Goal: Task Accomplishment & Management: Manage account settings

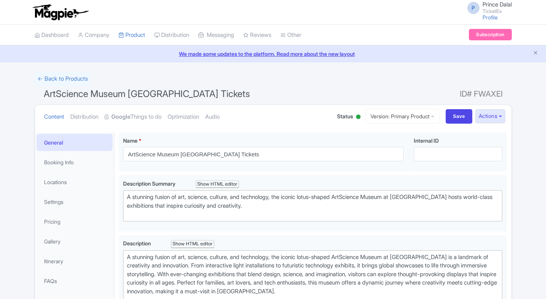
scroll to position [162, 0]
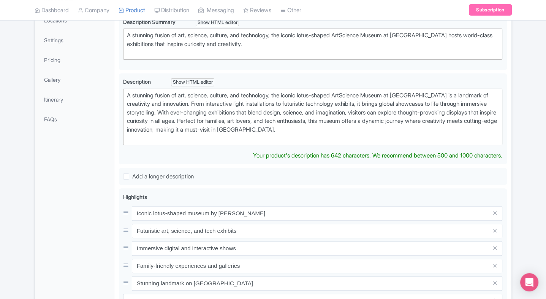
type trix-editor "<div>A stunning fusion of art, science, culture, and technology, the iconic lot…"
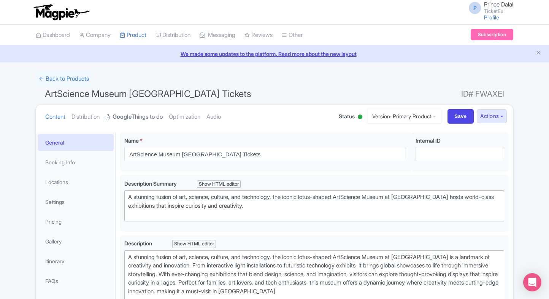
click at [150, 110] on link "Google Things to do" at bounding box center [134, 117] width 57 height 24
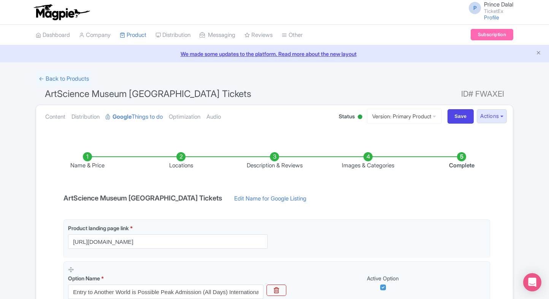
scroll to position [143, 0]
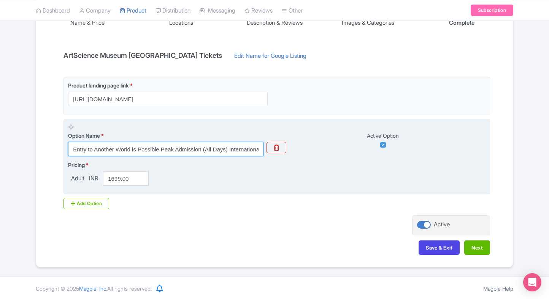
click at [149, 145] on input "Entry to Another World is Possible Peak Admission (All Days) International Visi…" at bounding box center [165, 149] width 195 height 14
paste input "s (All Days) Singapore Resident"
type input "Entry to Another World is Possible Peak Admissions (All Days) Singapore Residen…"
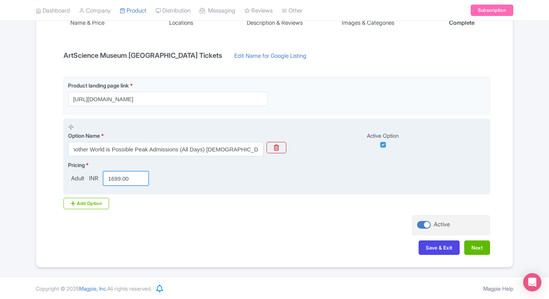
click at [119, 177] on input "1699.00" at bounding box center [126, 178] width 46 height 14
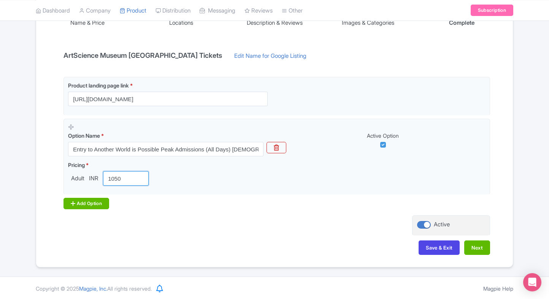
type input "1050"
click at [79, 206] on div "Add Option" at bounding box center [86, 203] width 46 height 11
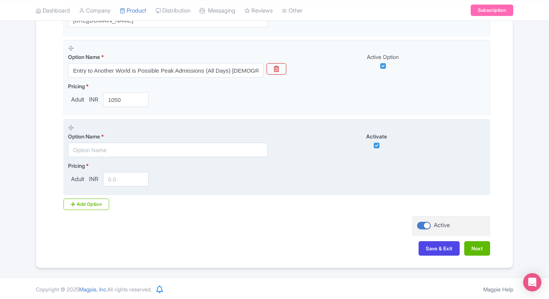
scroll to position [222, 0]
click at [129, 147] on input "text" at bounding box center [168, 149] width 200 height 14
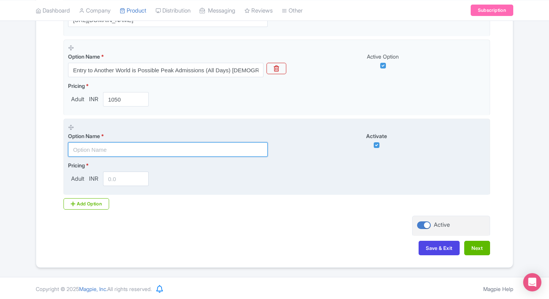
paste input "Entry to Another World is Possible Peak Admission (All Days) International Visi…"
type input "Entry to Another World is Possible Peak Admission (All Days) International Visi…"
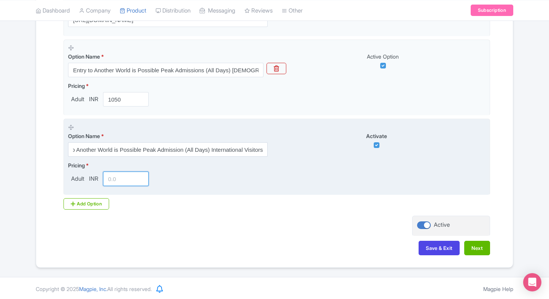
scroll to position [0, 0]
click at [117, 179] on input "number" at bounding box center [126, 178] width 46 height 14
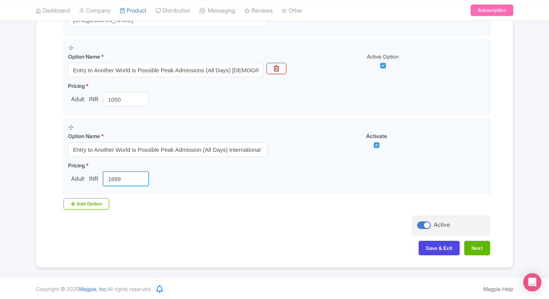
type input "1699"
click at [87, 194] on div "Product landing page link * https://www.ticketex.co/activity/384/artscience-mus…" at bounding box center [274, 104] width 431 height 212
click at [82, 198] on div "Add Option" at bounding box center [86, 203] width 46 height 11
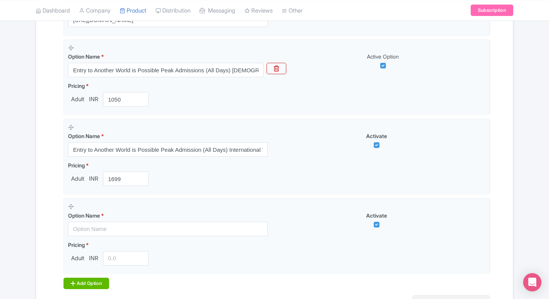
click at [82, 284] on div "Add Option" at bounding box center [86, 282] width 46 height 11
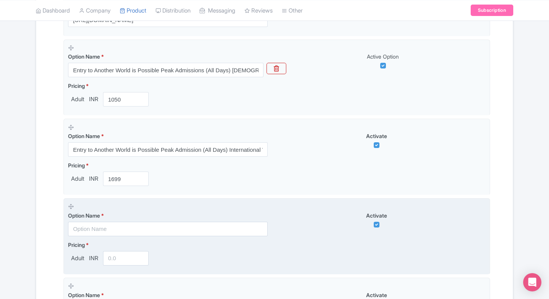
click at [87, 220] on div "Option Name *" at bounding box center [168, 223] width 200 height 25
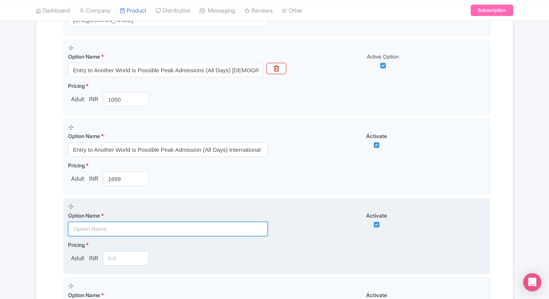
click at [86, 227] on input "text" at bounding box center [168, 229] width 200 height 14
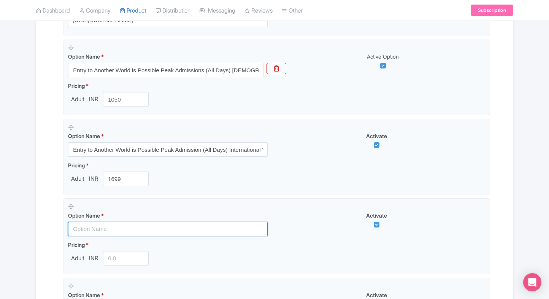
paste input "Future World at ArtScience Museum Entrance Tickets(Singapore Residents)"
type input "Future World at ArtScience Museum Entrance Tickets(Singapore Residents)"
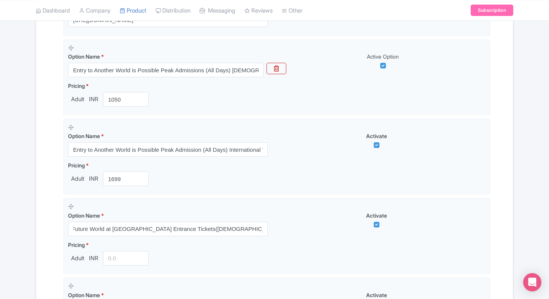
scroll to position [0, 0]
click at [15, 231] on div "← Back to Products ArtScience Museum Singapore Tickets ID# FWAXEI Content Distr…" at bounding box center [274, 138] width 549 height 577
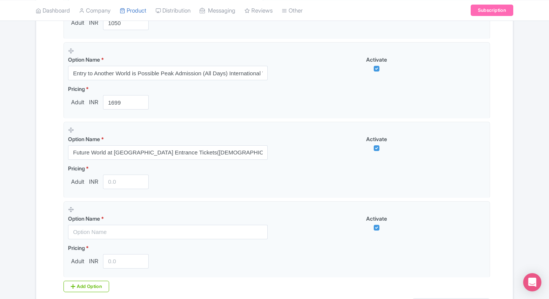
scroll to position [301, 0]
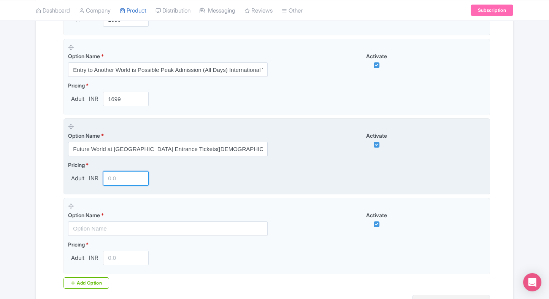
click at [122, 184] on input "number" at bounding box center [126, 178] width 46 height 14
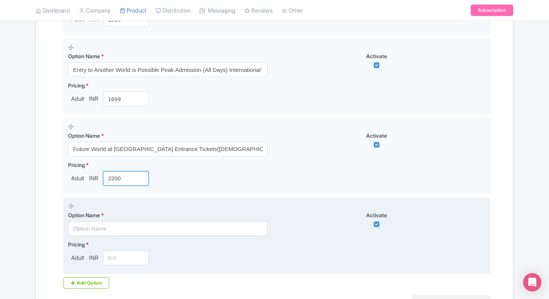
type input "2200"
click at [100, 228] on input "text" at bounding box center [168, 228] width 200 height 14
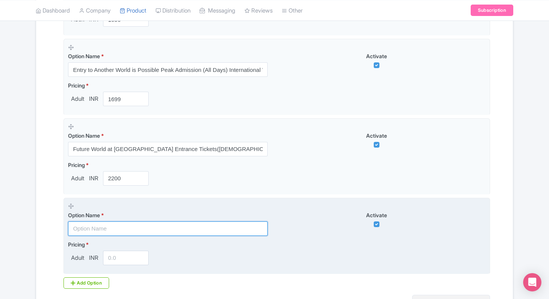
paste input "ArtScience Museum Entrance Tickets (International Travellers)"
type input "ArtScience Museum Entrance Tickets (International Travellers)"
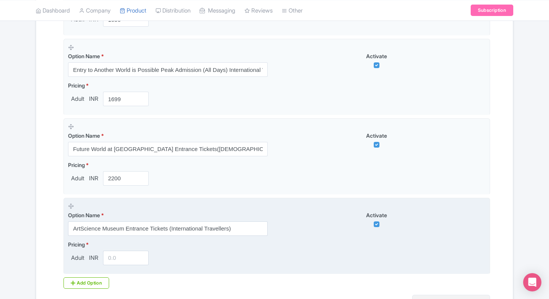
drag, startPoint x: 121, startPoint y: 249, endPoint x: 118, endPoint y: 253, distance: 5.5
click at [118, 253] on div "Pricing * Adult INR" at bounding box center [110, 252] width 84 height 25
click at [118, 253] on input "number" at bounding box center [126, 257] width 46 height 14
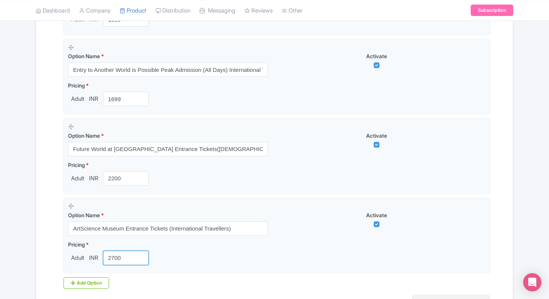
type input "2700"
click at [44, 239] on div "Name & Price Locations Description & Reviews Images & Categories Complete ArtSc…" at bounding box center [274, 88] width 467 height 506
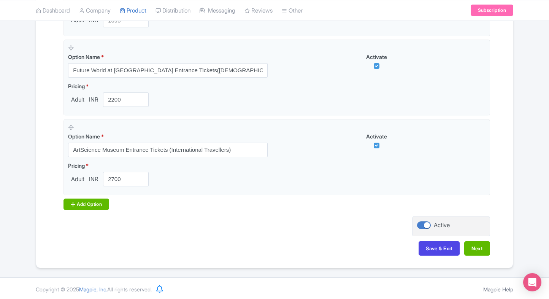
click at [80, 199] on div "Add Option" at bounding box center [86, 203] width 46 height 11
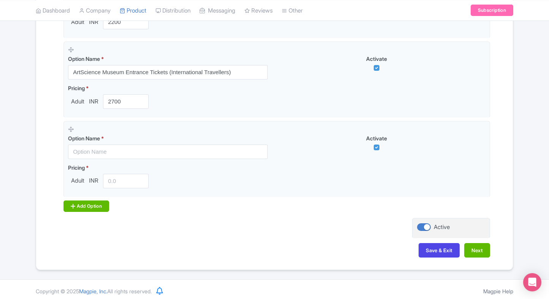
scroll to position [459, 0]
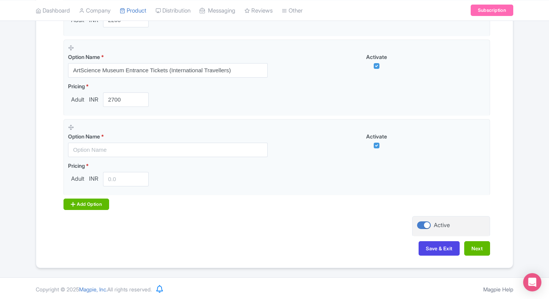
click at [82, 200] on div "Add Option" at bounding box center [86, 203] width 46 height 11
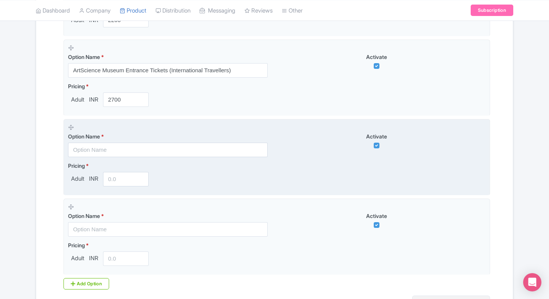
click at [106, 152] on input "text" at bounding box center [168, 150] width 200 height 14
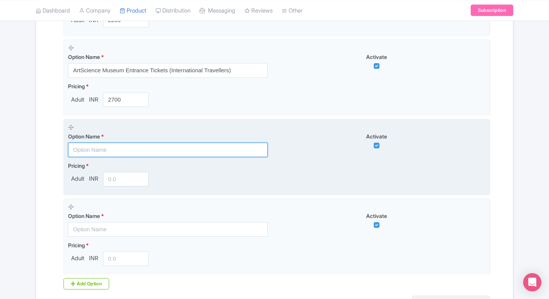
paste input "Combo - ArtScience Museum + Red Dot Museum Tickets"
type input "Combo - ArtScience Museum + Red Dot Museum Tickets"
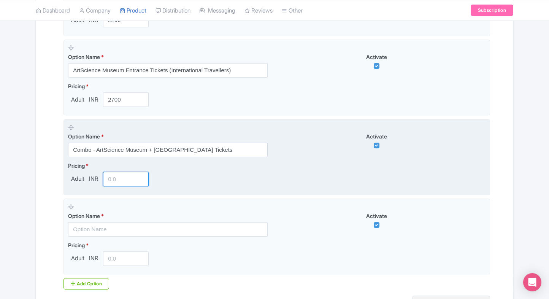
click at [113, 178] on input "number" at bounding box center [126, 179] width 46 height 14
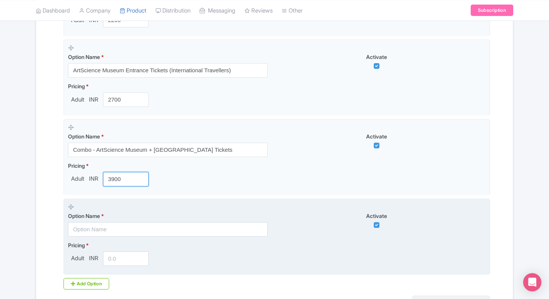
type input "3900"
click at [100, 215] on span "Option Name" at bounding box center [84, 215] width 32 height 6
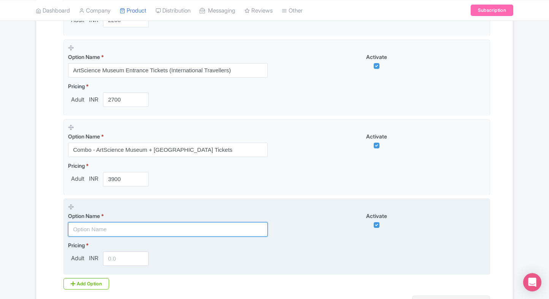
paste input "Combo - ArtScience Museum + National Gallery Singapore Tickets"
click at [106, 223] on input "text" at bounding box center [168, 229] width 200 height 14
type input "Combo - ArtScience Museum + National Gallery Singapore Tickets"
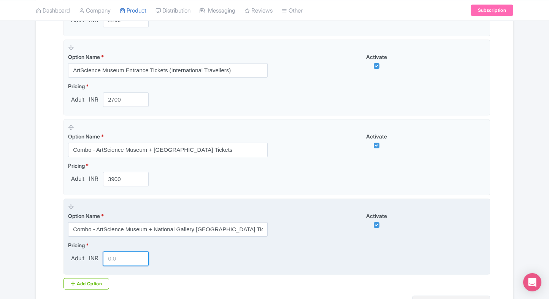
click at [113, 260] on input "number" at bounding box center [126, 258] width 46 height 14
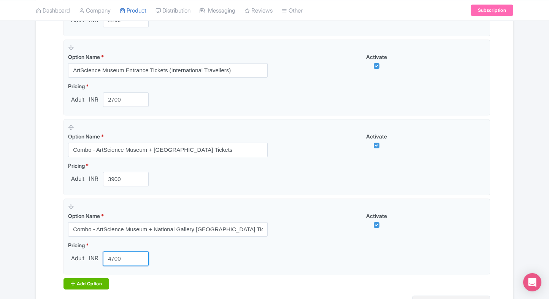
type input "4700"
click at [79, 284] on div "Add Option" at bounding box center [86, 283] width 46 height 11
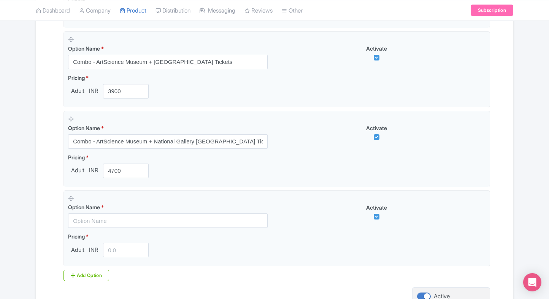
scroll to position [548, 0]
click at [93, 273] on div "Add Option" at bounding box center [86, 274] width 46 height 11
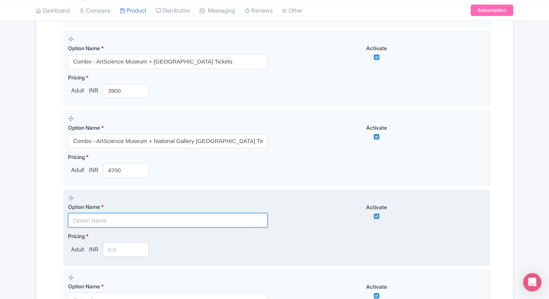
click at [116, 217] on input "text" at bounding box center [168, 220] width 200 height 14
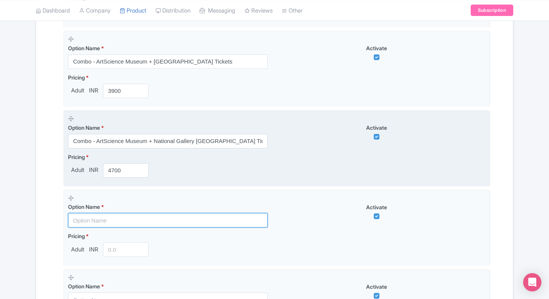
paste input "Combo: Gardens by the Bay (Flower Dome + Cloud Forest with Jurassic World Exper…"
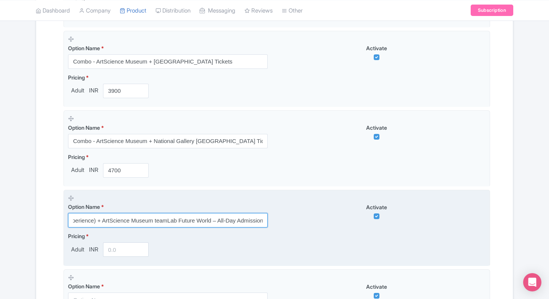
type input "Combo: Gardens by the Bay (Flower Dome + Cloud Forest with Jurassic World Exper…"
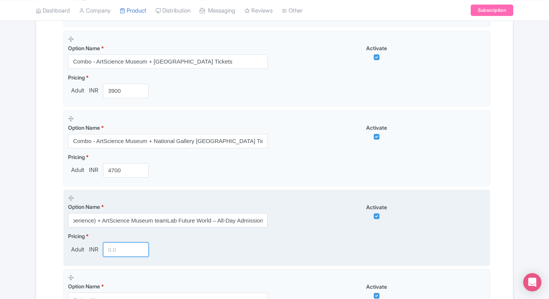
click at [112, 246] on input "number" at bounding box center [126, 249] width 46 height 14
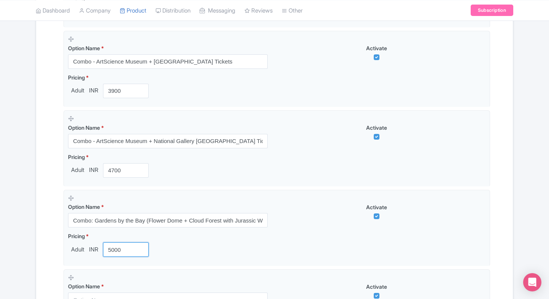
type input "5000"
click at [53, 245] on div "Name & Price Locations Description & Reviews Images & Categories Complete ArtSc…" at bounding box center [274, 1] width 467 height 824
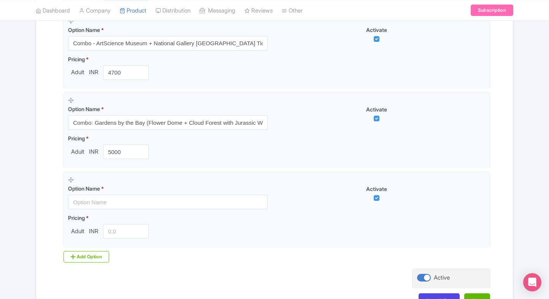
scroll to position [646, 0]
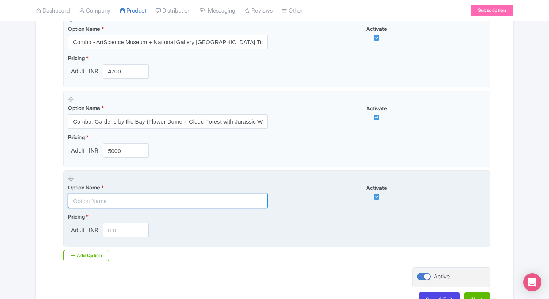
paste input "Combo - ArtScience Museum + Asian Civilisations Museum Tickets"
drag, startPoint x: 114, startPoint y: 195, endPoint x: 115, endPoint y: 202, distance: 6.9
click at [114, 195] on input "text" at bounding box center [168, 200] width 200 height 14
type input "Combo - ArtScience Museum + Asian Civilisations Museum Tickets"
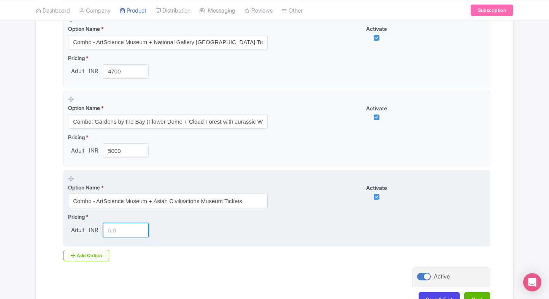
click at [121, 230] on input "number" at bounding box center [126, 230] width 46 height 14
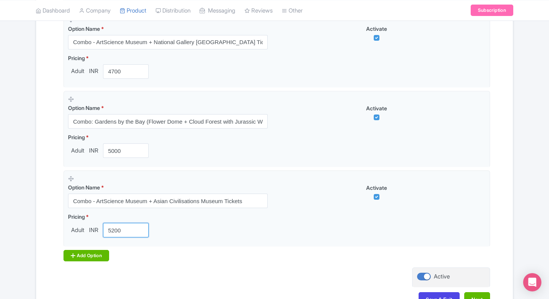
type input "5200"
click at [78, 251] on div "Add Option" at bounding box center [86, 255] width 46 height 11
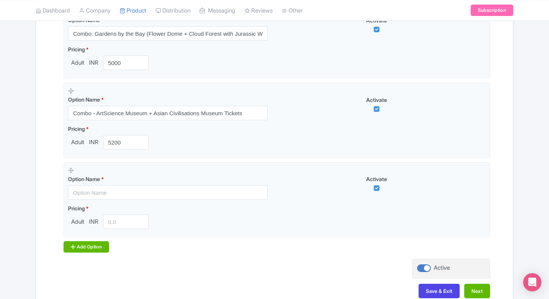
scroll to position [735, 0]
click at [83, 244] on div "Add Option" at bounding box center [86, 246] width 46 height 11
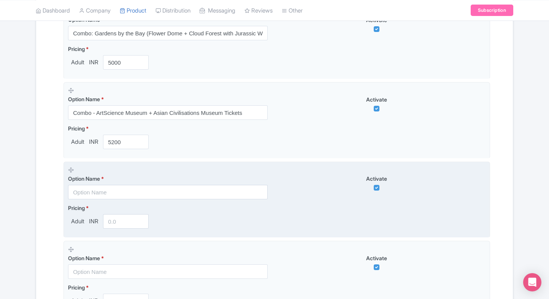
click at [101, 193] on input "text" at bounding box center [168, 192] width 200 height 14
paste input "Combo - ArtScience Museum + National Museum of Singapore Tickets"
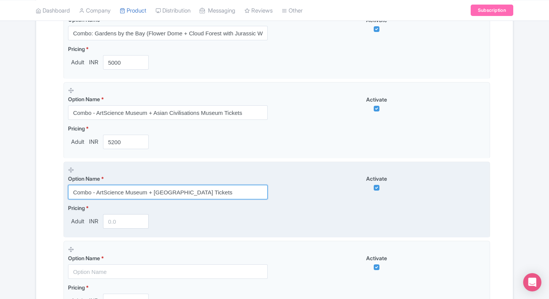
type input "Combo - ArtScience Museum + National Museum of Singapore Tickets"
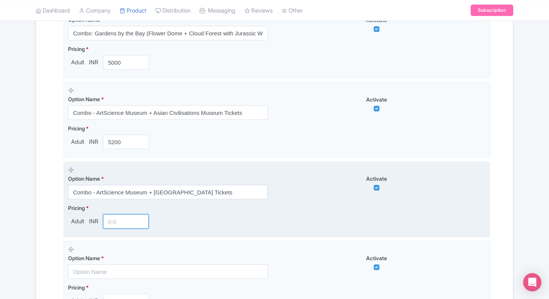
click at [114, 217] on input "number" at bounding box center [126, 221] width 46 height 14
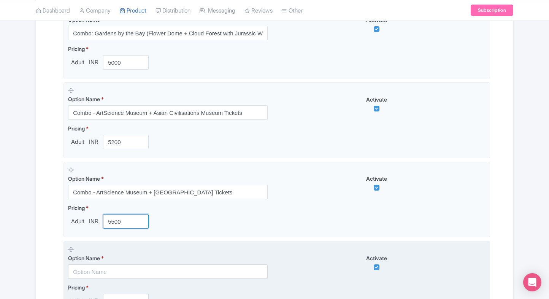
type input "5500"
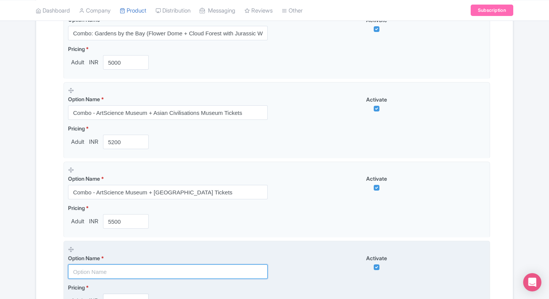
click at [103, 274] on input "text" at bounding box center [168, 271] width 200 height 14
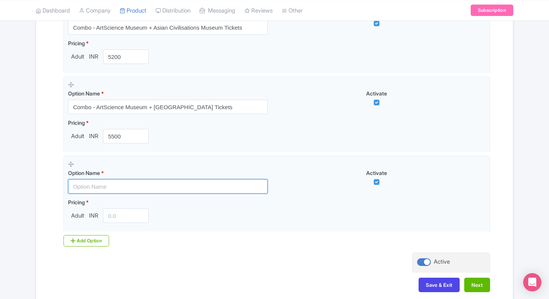
scroll to position [856, 0]
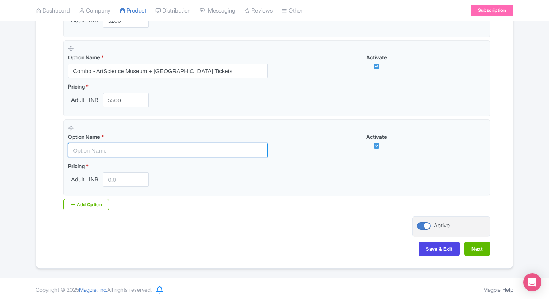
paste input "Combo - ArtScience Museum+ Singapore Oceanarium Tickets"
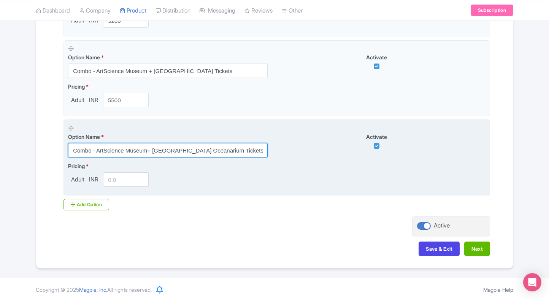
type input "Combo - ArtScience Museum+ Singapore Oceanarium Tickets"
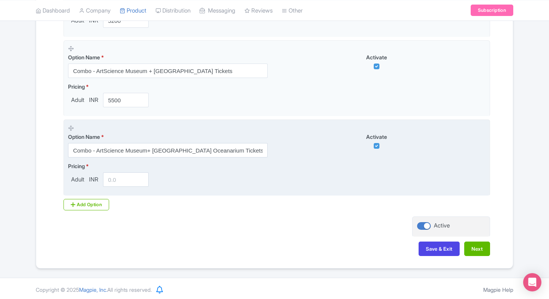
click at [120, 177] on input "number" at bounding box center [126, 179] width 46 height 14
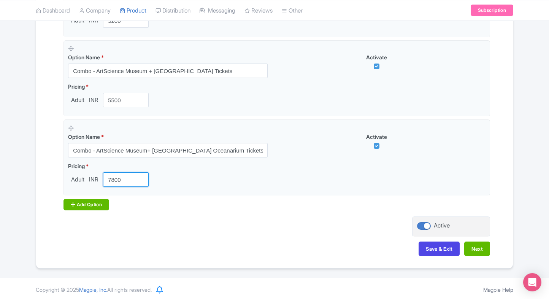
type input "7800"
click at [72, 203] on icon at bounding box center [73, 204] width 5 height 6
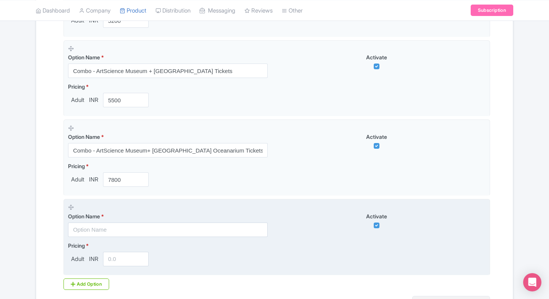
click at [92, 222] on input "text" at bounding box center [168, 229] width 200 height 14
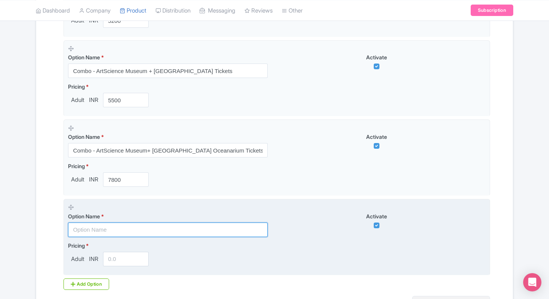
paste input "Combo - ArtScience Museum + Universal Studios Entry Tickets"
type input "Combo - ArtScience Museum + Universal Studios Entry Tickets"
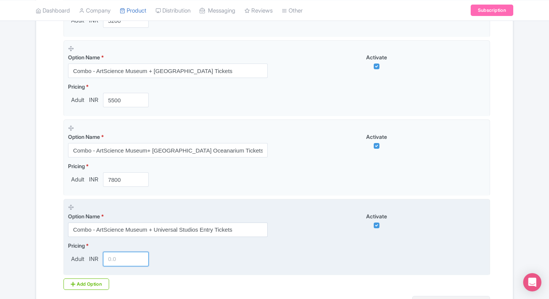
click at [112, 255] on input "number" at bounding box center [126, 259] width 46 height 14
type input "8900"
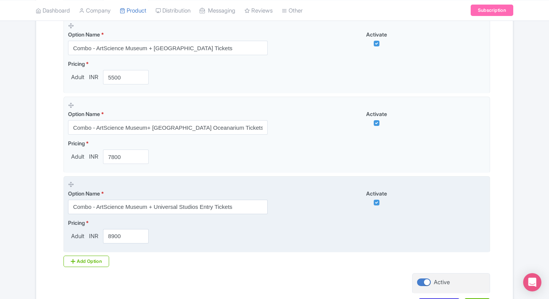
scroll to position [935, 0]
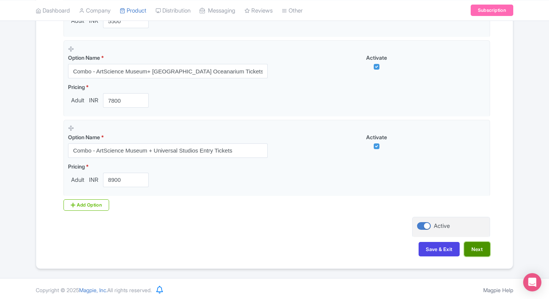
click at [482, 246] on button "Next" at bounding box center [477, 249] width 26 height 14
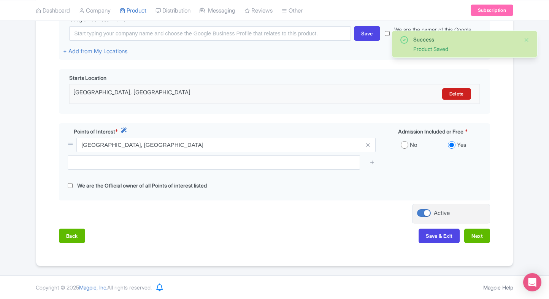
scroll to position [196, 0]
click at [478, 237] on button "Next" at bounding box center [477, 236] width 26 height 14
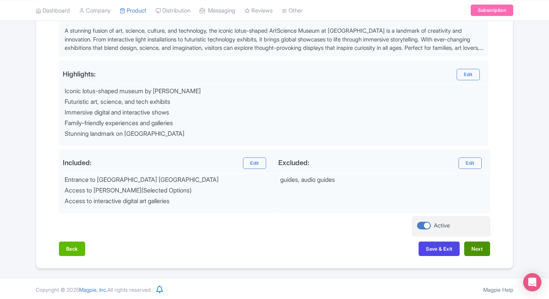
scroll to position [271, 0]
click at [475, 250] on button "Next" at bounding box center [477, 249] width 26 height 14
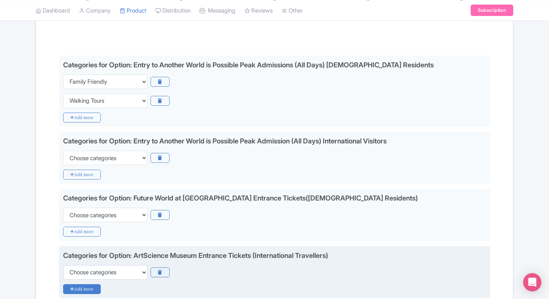
scroll to position [148, 0]
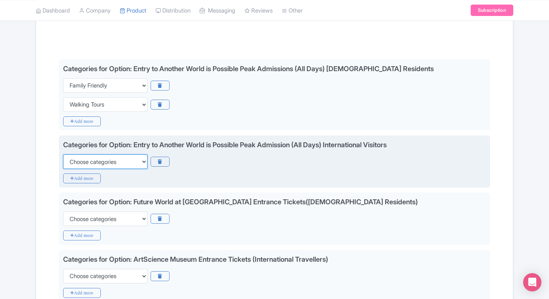
click at [103, 160] on select "Choose categories Adults Only Animals Audio Guide Beaches Bike Tours Boat Tours…" at bounding box center [105, 161] width 84 height 14
select select "family-friendly"
click at [63, 154] on select "Choose categories Adults Only Animals Audio Guide Beaches Bike Tours Boat Tours…" at bounding box center [105, 161] width 84 height 14
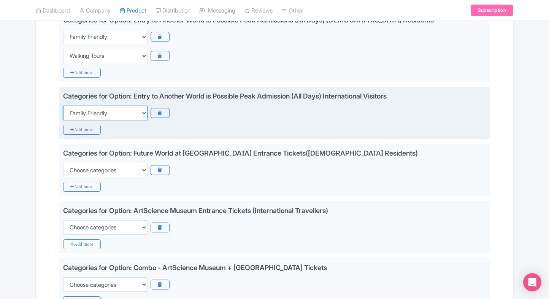
scroll to position [213, 0]
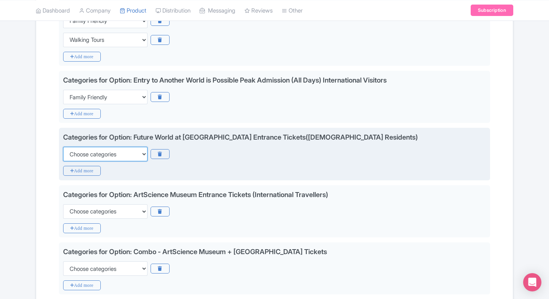
click at [119, 150] on select "Choose categories Adults Only Animals Audio Guide Beaches Bike Tours Boat Tours…" at bounding box center [105, 154] width 84 height 14
select select "family-friendly"
click at [63, 147] on select "Choose categories Adults Only Animals Audio Guide Beaches Bike Tours Boat Tours…" at bounding box center [105, 154] width 84 height 14
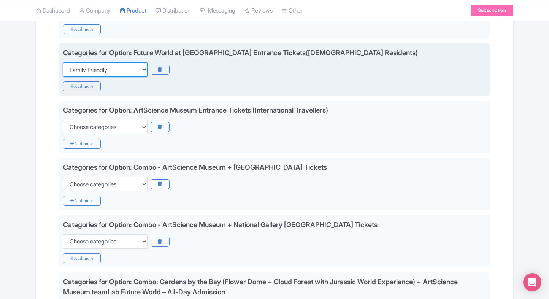
scroll to position [298, 0]
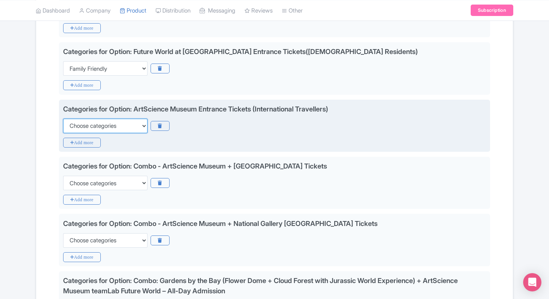
click at [133, 122] on select "Choose categories Adults Only Animals Audio Guide Beaches Bike Tours Boat Tours…" at bounding box center [105, 126] width 84 height 14
select select "family-friendly"
click at [63, 119] on select "Choose categories Adults Only Animals Audio Guide Beaches Bike Tours Boat Tours…" at bounding box center [105, 126] width 84 height 14
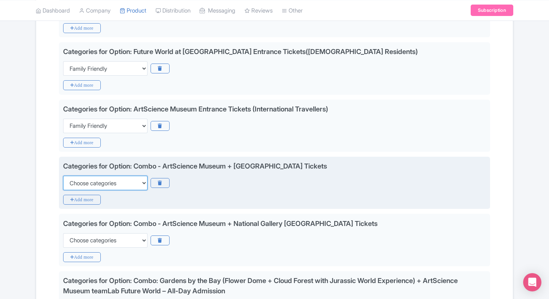
click at [119, 182] on select "Choose categories Adults Only Animals Audio Guide Beaches Bike Tours Boat Tours…" at bounding box center [105, 183] width 84 height 14
select select "family-friendly"
click at [63, 176] on select "Choose categories Adults Only Animals Audio Guide Beaches Bike Tours Boat Tours…" at bounding box center [105, 183] width 84 height 14
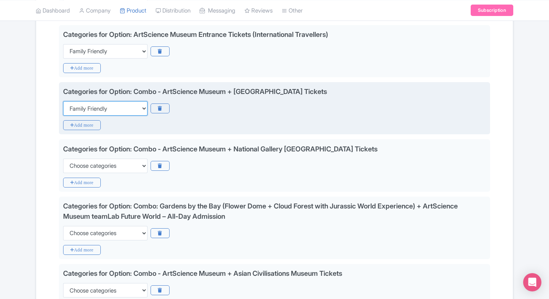
scroll to position [380, 0]
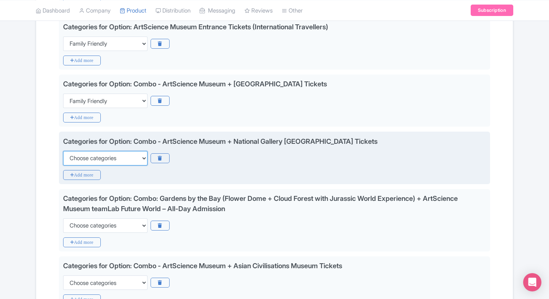
click at [128, 162] on select "Choose categories Adults Only Animals Audio Guide Beaches Bike Tours Boat Tours…" at bounding box center [105, 158] width 84 height 14
select select "family-friendly"
click at [63, 151] on select "Choose categories Adults Only Animals Audio Guide Beaches Bike Tours Boat Tours…" at bounding box center [105, 158] width 84 height 14
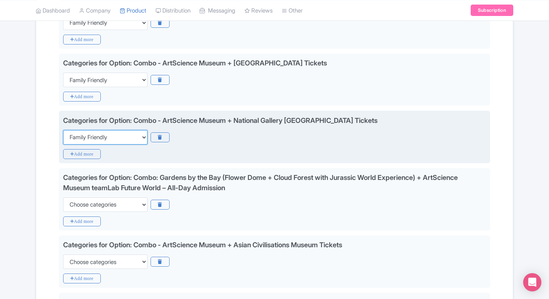
scroll to position [401, 0]
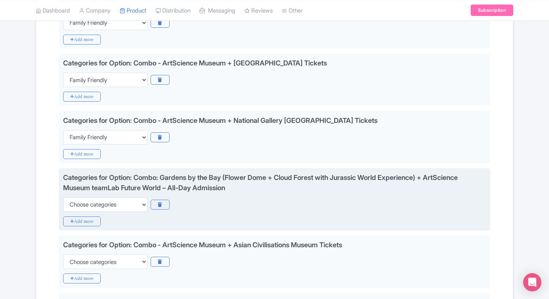
click at [115, 213] on div "Categories for Option: Combo: Gardens by the Bay (Flower Dome + Cloud Forest wi…" at bounding box center [274, 199] width 431 height 63
click at [123, 206] on select "Choose categories Adults Only Animals Audio Guide Beaches Bike Tours Boat Tours…" at bounding box center [105, 204] width 84 height 14
select select "family-friendly"
click at [63, 197] on select "Choose categories Adults Only Animals Audio Guide Beaches Bike Tours Boat Tours…" at bounding box center [105, 204] width 84 height 14
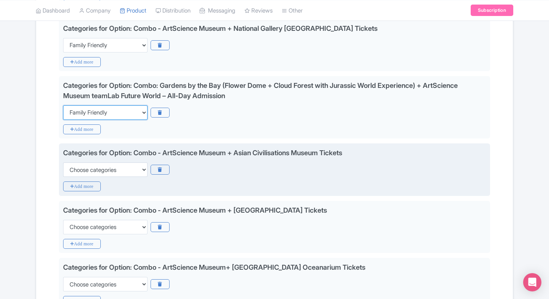
scroll to position [497, 0]
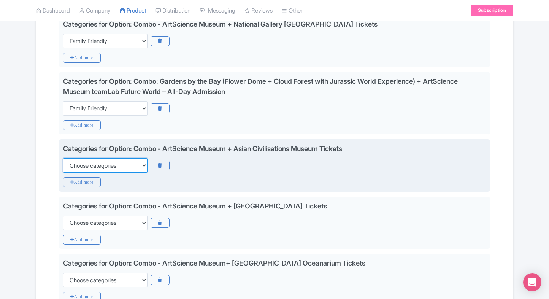
click at [123, 162] on select "Choose categories Adults Only Animals Audio Guide Beaches Bike Tours Boat Tours…" at bounding box center [105, 165] width 84 height 14
select select "family-friendly"
click at [63, 158] on select "Choose categories Adults Only Animals Audio Guide Beaches Bike Tours Boat Tours…" at bounding box center [105, 165] width 84 height 14
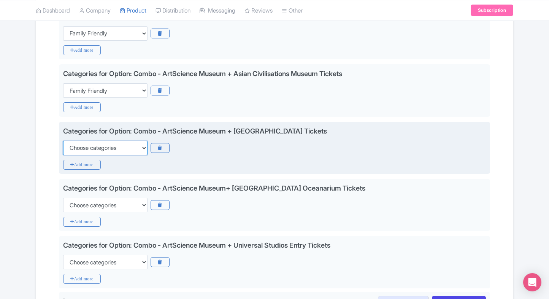
click at [133, 141] on select "Choose categories Adults Only Animals Audio Guide Beaches Bike Tours Boat Tours…" at bounding box center [105, 148] width 84 height 14
select select "family-friendly"
click at [63, 141] on select "Choose categories Adults Only Animals Audio Guide Beaches Bike Tours Boat Tours…" at bounding box center [105, 148] width 84 height 14
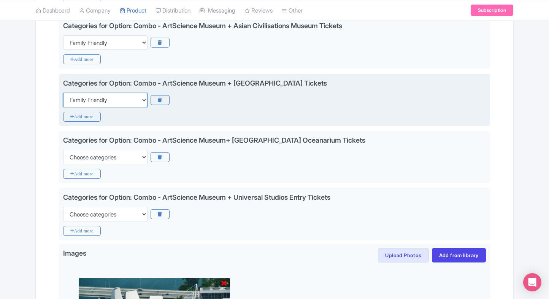
scroll to position [637, 0]
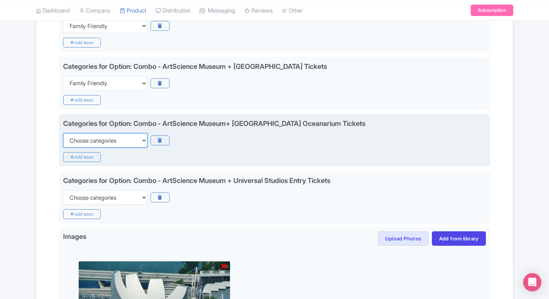
click at [120, 138] on select "Choose categories Adults Only Animals Audio Guide Beaches Bike Tours Boat Tours…" at bounding box center [105, 140] width 84 height 14
select select "family-friendly"
click at [63, 133] on select "Choose categories Adults Only Animals Audio Guide Beaches Bike Tours Boat Tours…" at bounding box center [105, 140] width 84 height 14
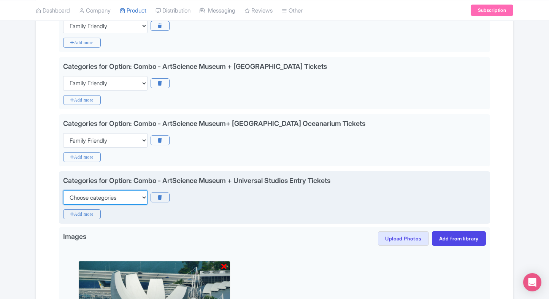
click at [111, 195] on select "Choose categories Adults Only Animals Audio Guide Beaches Bike Tours Boat Tours…" at bounding box center [105, 197] width 84 height 14
select select "family-friendly"
click at [63, 190] on select "Choose categories Adults Only Animals Audio Guide Beaches Bike Tours Boat Tours…" at bounding box center [105, 197] width 84 height 14
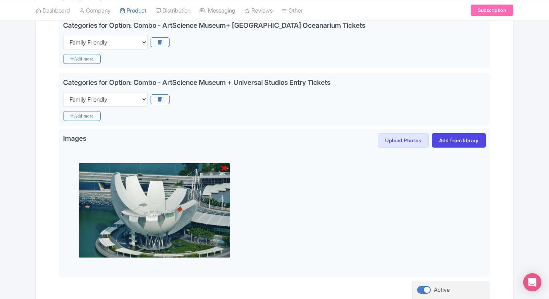
scroll to position [798, 0]
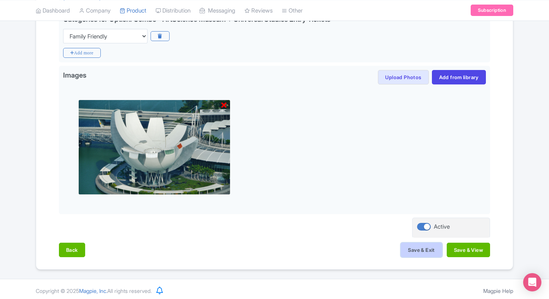
click at [422, 243] on button "Save & Exit" at bounding box center [421, 249] width 41 height 14
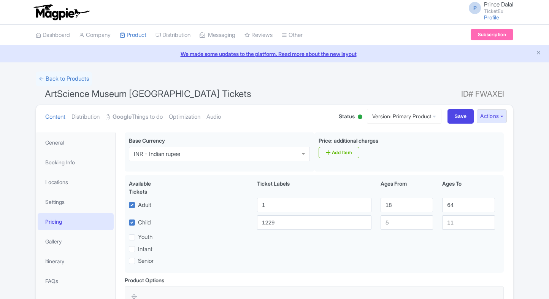
scroll to position [93, 0]
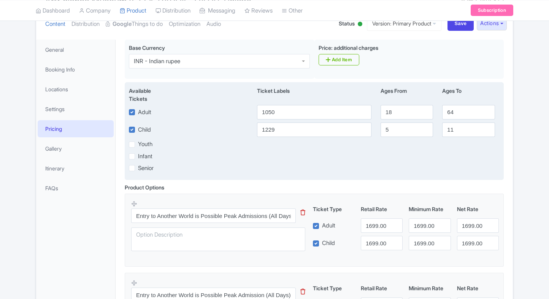
type input "1050"
click at [269, 130] on input "1229" at bounding box center [314, 129] width 114 height 14
paste input "050"
type input "1050"
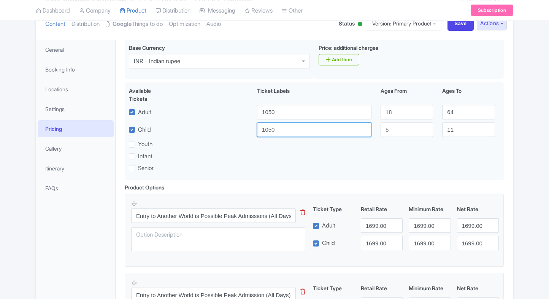
scroll to position [146, 0]
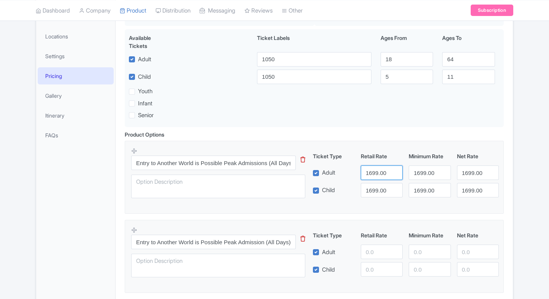
click at [376, 174] on input "1699.00" at bounding box center [382, 172] width 42 height 14
paste input "05"
type input "1050"
click at [376, 183] on input "1699.00" at bounding box center [382, 190] width 42 height 14
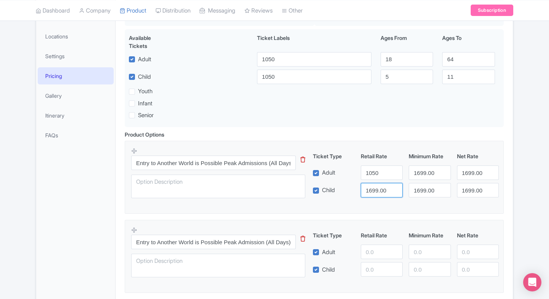
paste input "05"
type input "1050"
paste input "1050"
click at [411, 174] on input "10501699.00" at bounding box center [430, 172] width 42 height 14
paste input "number"
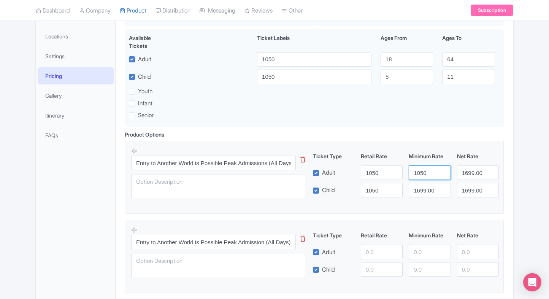
type input "1050"
click at [428, 191] on input "1699.00" at bounding box center [430, 190] width 42 height 14
paste input "05"
click at [428, 191] on input "1050" at bounding box center [430, 190] width 42 height 14
type input "1050"
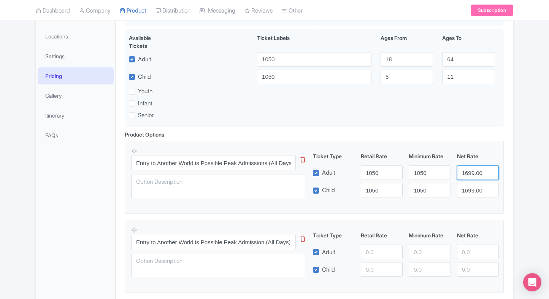
click at [458, 176] on input "1699.00" at bounding box center [478, 172] width 42 height 14
paste input "05"
click at [458, 176] on input "1050" at bounding box center [478, 172] width 42 height 14
type input "1050"
click at [472, 192] on input "1699.00" at bounding box center [478, 190] width 42 height 14
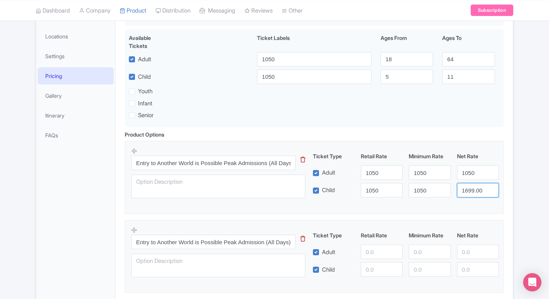
paste input "05"
click at [472, 192] on input "1050" at bounding box center [478, 190] width 42 height 14
type input "1050"
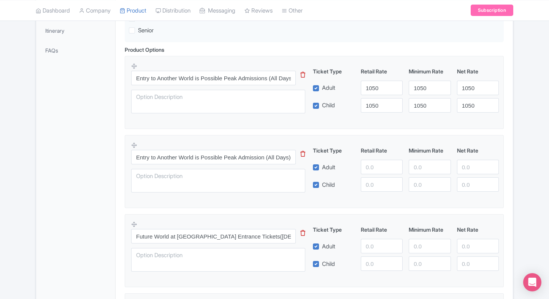
scroll to position [266, 0]
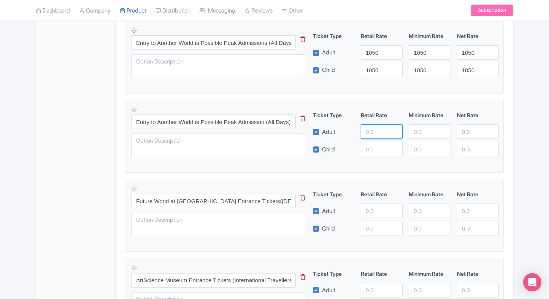
paste input "1699"
click at [368, 130] on input "number" at bounding box center [382, 131] width 42 height 14
type input "1699"
paste input "1699"
click at [371, 152] on input "1699" at bounding box center [382, 149] width 42 height 14
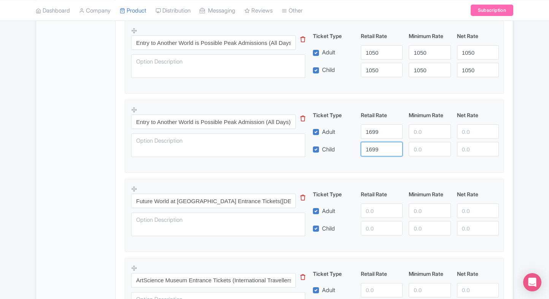
type input "1699"
paste input "1699"
click at [410, 138] on input "1699" at bounding box center [430, 131] width 42 height 14
type input "1699"
paste input "1699"
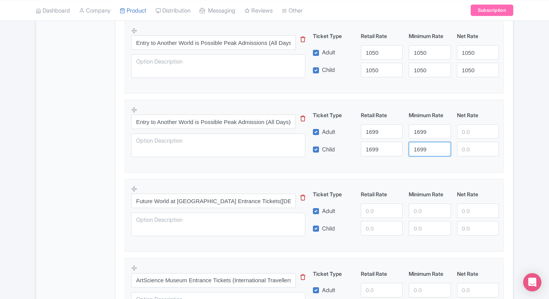
drag, startPoint x: 424, startPoint y: 153, endPoint x: 426, endPoint y: 148, distance: 5.3
click at [426, 148] on input "1699" at bounding box center [430, 149] width 42 height 14
type input "1699"
paste input "1699"
click at [469, 133] on input "1699" at bounding box center [478, 131] width 42 height 14
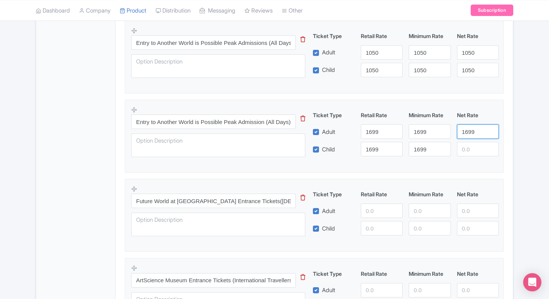
type input "1699"
paste input "1699"
click at [475, 149] on input "1699" at bounding box center [478, 149] width 42 height 14
type input "1699"
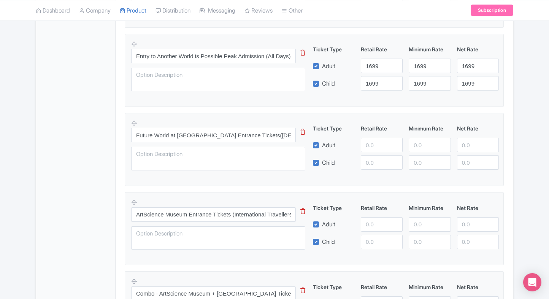
scroll to position [333, 0]
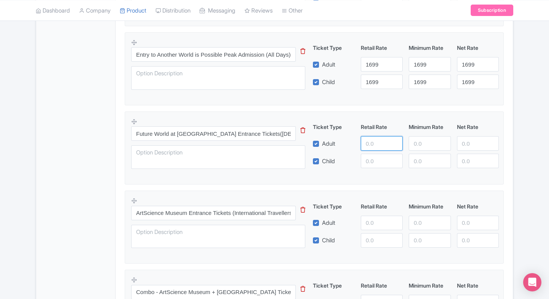
click at [372, 146] on input "number" at bounding box center [382, 143] width 42 height 14
type input "2200"
paste input "2200"
click at [372, 154] on input "2200" at bounding box center [382, 161] width 42 height 14
type input "2200"
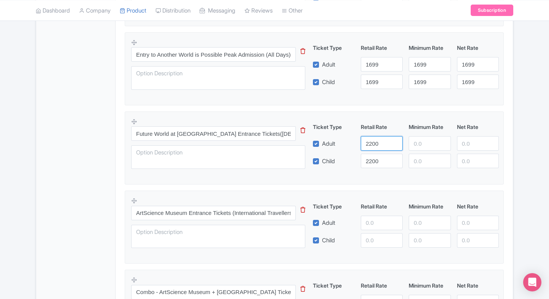
drag, startPoint x: 402, startPoint y: 150, endPoint x: 423, endPoint y: 145, distance: 21.4
click at [423, 145] on div "Adult 2200" at bounding box center [406, 143] width 192 height 14
paste input "2200"
click at [423, 145] on input "2200" at bounding box center [430, 143] width 42 height 14
type input "2200"
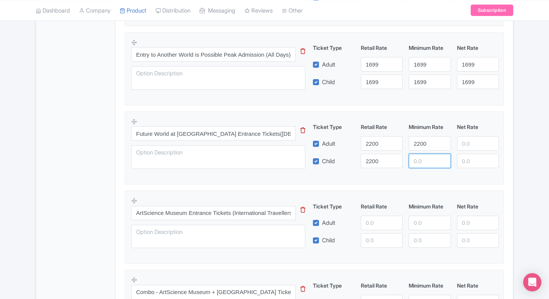
paste input "2200"
drag, startPoint x: 421, startPoint y: 158, endPoint x: 465, endPoint y: 144, distance: 46.4
click at [465, 144] on div "Ticket Type Retail Rate Minimum Rate Net Rate Adult 2200 2200 Child 2200 2200 T…" at bounding box center [405, 145] width 183 height 45
type input "2200"
paste input "2200"
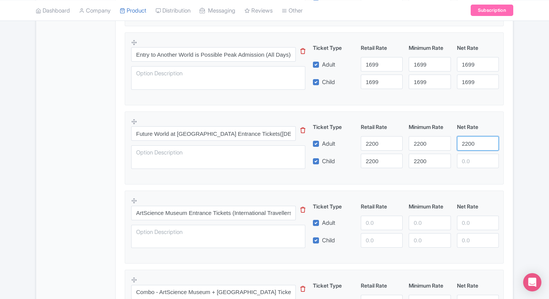
click at [465, 144] on input "2200" at bounding box center [478, 143] width 42 height 14
type input "2200"
paste input "2200"
click at [471, 157] on input "2200" at bounding box center [478, 161] width 42 height 14
type input "2200"
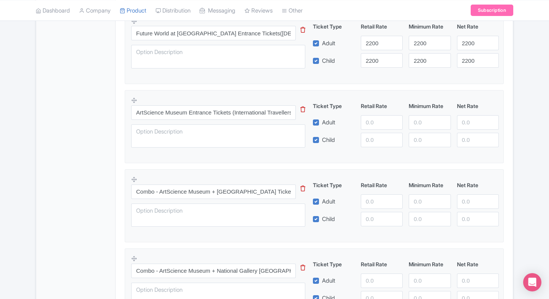
scroll to position [435, 0]
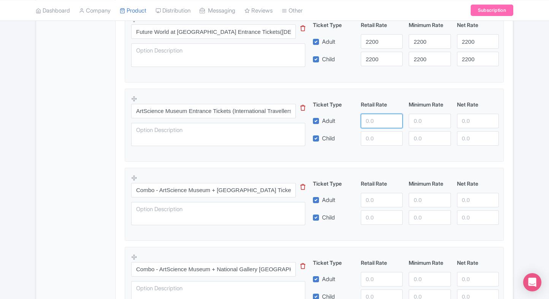
click at [372, 122] on input "number" at bounding box center [382, 121] width 42 height 14
type input "2700"
paste input "2700"
click at [374, 134] on input "2700" at bounding box center [382, 138] width 42 height 14
type input "2700"
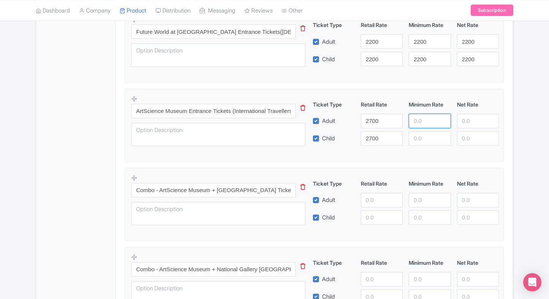
paste input "2700"
click at [416, 123] on input "2700" at bounding box center [430, 121] width 42 height 14
type input "2700"
click at [421, 138] on input "number" at bounding box center [430, 138] width 42 height 14
paste input "2700"
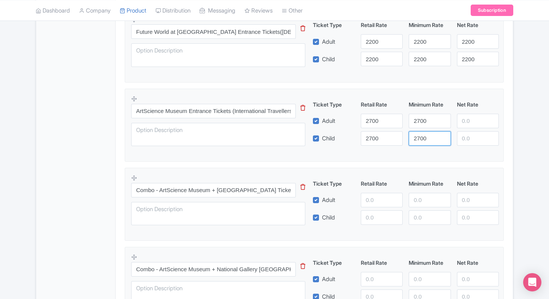
type input "2700"
paste input "2700"
click at [478, 119] on input "2700" at bounding box center [478, 121] width 42 height 14
type input "2700"
click at [475, 129] on div "Ticket Type Retail Rate Minimum Rate Net Rate Adult 2700 2700 2700 Child 2700 2…" at bounding box center [405, 122] width 183 height 45
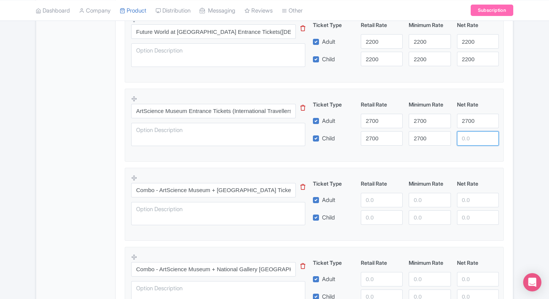
paste input "2700"
drag, startPoint x: 473, startPoint y: 133, endPoint x: 509, endPoint y: 135, distance: 35.7
click at [509, 135] on div "ArtScience Museum Singapore Tickets Name * i ArtScience Museum Singapore Ticket…" at bounding box center [314, 230] width 397 height 1074
type input "2700"
click at [509, 135] on div "ArtScience Museum Singapore Tickets Name * i ArtScience Museum Singapore Ticket…" at bounding box center [314, 230] width 397 height 1074
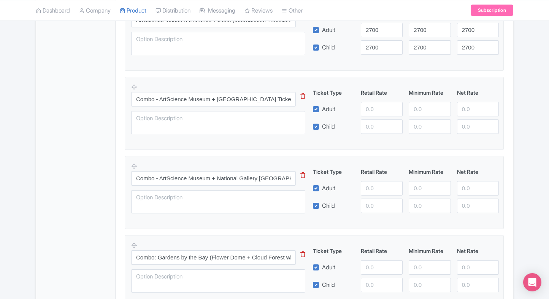
scroll to position [530, 0]
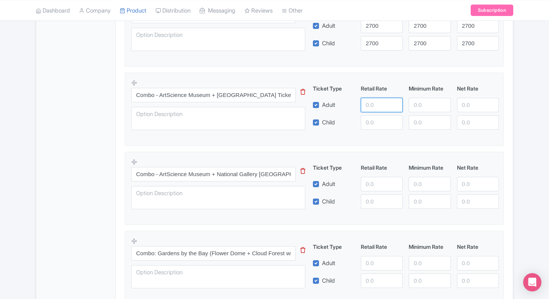
click at [370, 103] on input "number" at bounding box center [382, 105] width 42 height 14
type input "3900"
paste input "3900"
click at [381, 120] on input "3900" at bounding box center [382, 122] width 42 height 14
type input "3900"
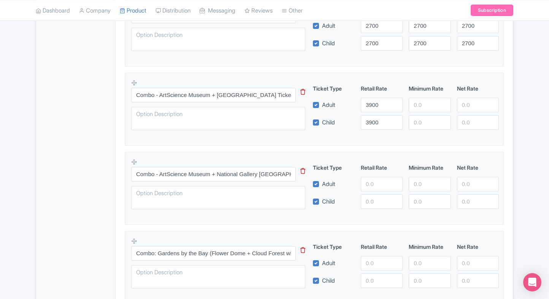
drag, startPoint x: 423, startPoint y: 112, endPoint x: 429, endPoint y: 104, distance: 10.0
click at [429, 104] on div "Ticket Type Retail Rate Minimum Rate Net Rate Adult 3900 Child 3900 This tip ha…" at bounding box center [405, 106] width 183 height 45
paste input "3900"
drag, startPoint x: 429, startPoint y: 104, endPoint x: 426, endPoint y: 117, distance: 13.0
click at [426, 117] on div "Ticket Type Retail Rate Minimum Rate Net Rate Adult 3900 3900 Child 3900 This t…" at bounding box center [405, 106] width 183 height 45
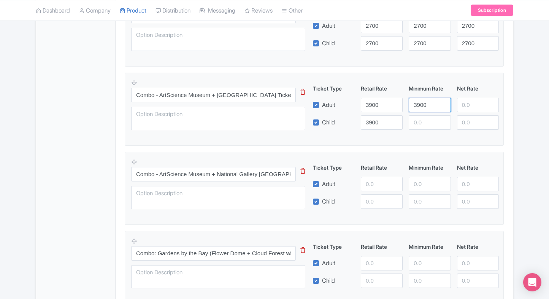
type input "3900"
paste input "3900"
drag, startPoint x: 426, startPoint y: 117, endPoint x: 468, endPoint y: 107, distance: 43.2
click at [468, 107] on div "Ticket Type Retail Rate Minimum Rate Net Rate Adult 3900 3900 Child 3900 3900 T…" at bounding box center [405, 106] width 183 height 45
type input "3900"
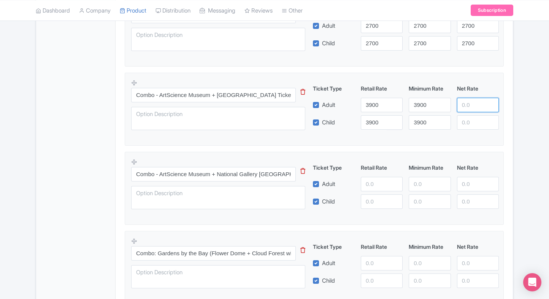
paste input "3900"
drag, startPoint x: 468, startPoint y: 107, endPoint x: 470, endPoint y: 125, distance: 18.4
click at [470, 125] on div "Ticket Type Retail Rate Minimum Rate Net Rate Adult 3900 3900 3900 Child 3900 3…" at bounding box center [405, 106] width 183 height 45
paste input "390"
type input "3939000"
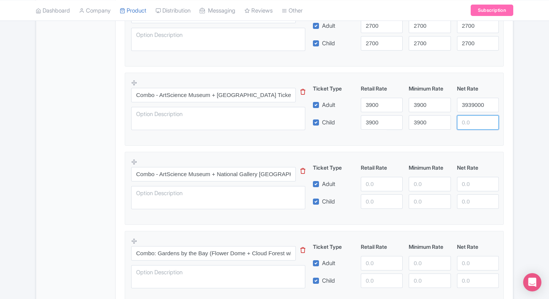
drag, startPoint x: 470, startPoint y: 125, endPoint x: 471, endPoint y: 117, distance: 8.8
click at [471, 117] on input "number" at bounding box center [478, 122] width 42 height 14
paste input "3900"
click at [471, 117] on input "3900" at bounding box center [478, 122] width 42 height 14
type input "3900"
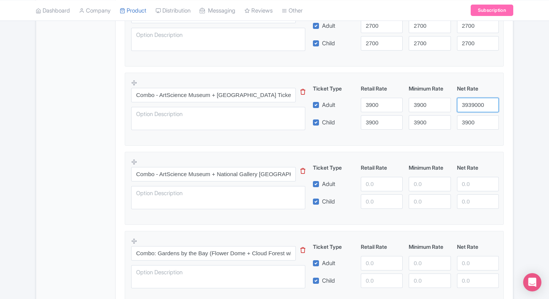
click at [475, 109] on input "3939000" at bounding box center [478, 105] width 42 height 14
paste input "number"
type input "3900"
click at [516, 131] on div "← Back to Products ArtScience Museum Singapore Tickets ID# FWAXEI Content Distr…" at bounding box center [274, 107] width 486 height 1131
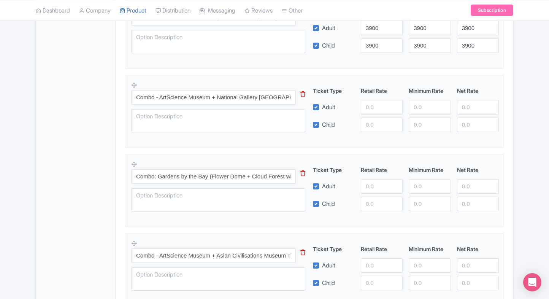
scroll to position [608, 0]
click at [369, 106] on input "number" at bounding box center [382, 106] width 42 height 14
type input "4700"
click at [395, 120] on input "1" at bounding box center [382, 123] width 42 height 14
click at [379, 122] on input "1" at bounding box center [382, 123] width 42 height 14
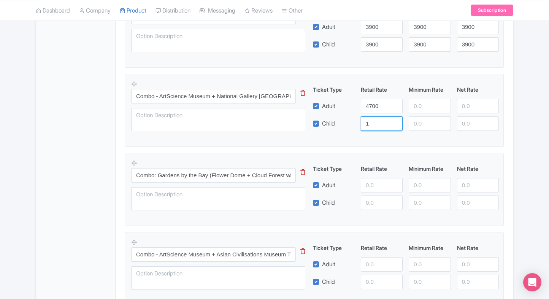
paste input "4700"
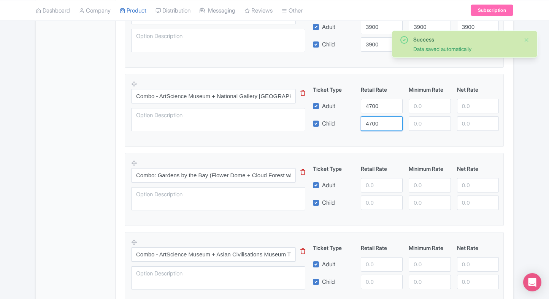
type input "4700"
click at [426, 112] on div "Ticket Type Retail Rate Minimum Rate Net Rate Adult 4700 Child 4700 This tip ha…" at bounding box center [405, 108] width 183 height 45
paste input "4700"
drag, startPoint x: 426, startPoint y: 108, endPoint x: 420, endPoint y: 124, distance: 16.5
click at [420, 124] on div "Ticket Type Retail Rate Minimum Rate Net Rate Adult 4700 4700 Child 4700 This t…" at bounding box center [405, 108] width 183 height 45
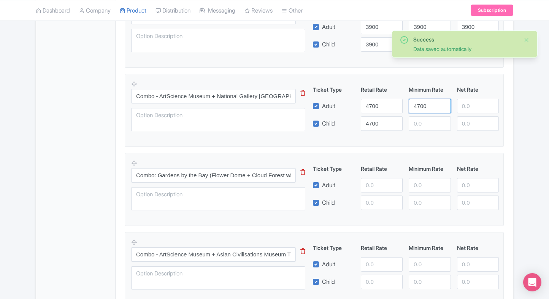
type input "4700"
paste input "4700"
click at [420, 124] on input "4700" at bounding box center [430, 123] width 42 height 14
type input "4700"
paste input "4700"
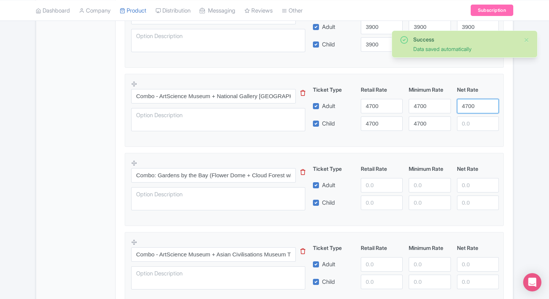
click at [470, 111] on input "4700" at bounding box center [478, 106] width 42 height 14
type input "4700"
paste input "4700"
drag, startPoint x: 470, startPoint y: 120, endPoint x: 507, endPoint y: 128, distance: 37.0
click at [507, 128] on div "Product Options i Entry to Another World is Possible Peak Admissions (All Days)…" at bounding box center [314, 114] width 388 height 892
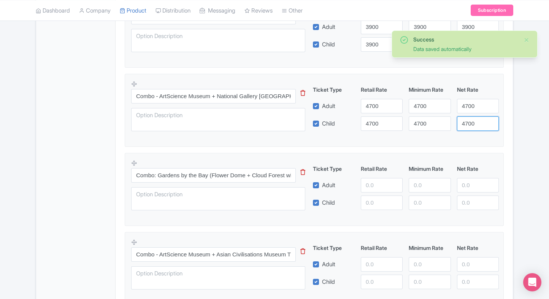
type input "4700"
click at [507, 128] on div "Product Options i Entry to Another World is Possible Peak Admissions (All Days)…" at bounding box center [314, 114] width 388 height 892
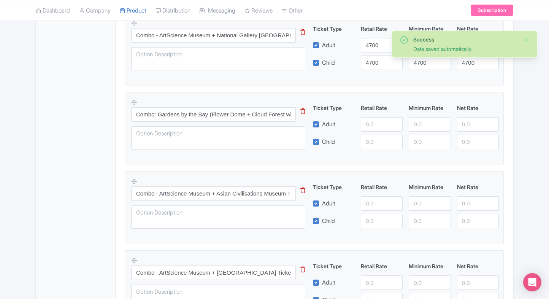
scroll to position [670, 0]
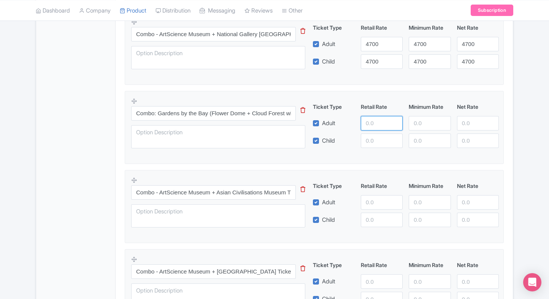
click at [375, 118] on input "number" at bounding box center [382, 123] width 42 height 14
click at [375, 119] on input "5200" at bounding box center [382, 123] width 42 height 14
type input "5000"
paste input "5000"
click at [375, 136] on input "5000" at bounding box center [382, 140] width 42 height 14
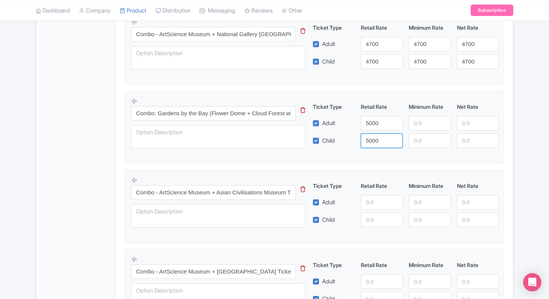
type input "5000"
paste input "5000"
click at [429, 117] on input "number" at bounding box center [430, 123] width 42 height 14
type input "5000"
paste input "5000"
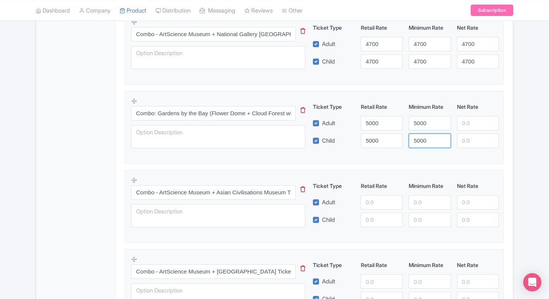
click at [423, 134] on input "5000" at bounding box center [430, 140] width 42 height 14
type input "5000"
paste input "5000"
click at [465, 124] on input "5000" at bounding box center [478, 123] width 42 height 14
type input "5000"
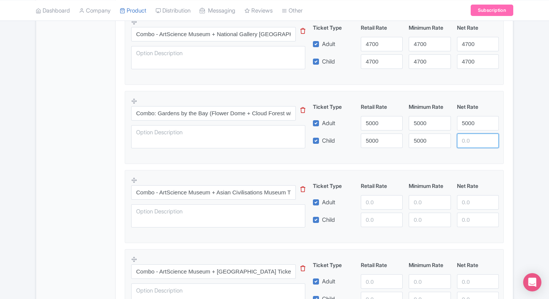
paste input "5000"
click at [467, 138] on input "5000" at bounding box center [478, 140] width 42 height 14
type input "5000"
click at [506, 156] on div "Product Options i Entry to Another World is Possible Peak Admissions (All Days)…" at bounding box center [314, 52] width 388 height 892
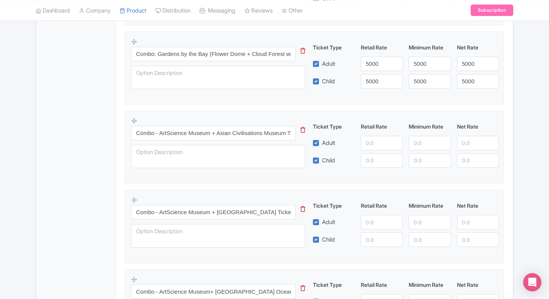
scroll to position [729, 0]
click at [373, 144] on input "number" at bounding box center [382, 142] width 42 height 14
type input "5200"
paste input "5200"
click at [377, 157] on input "5200" at bounding box center [382, 160] width 42 height 14
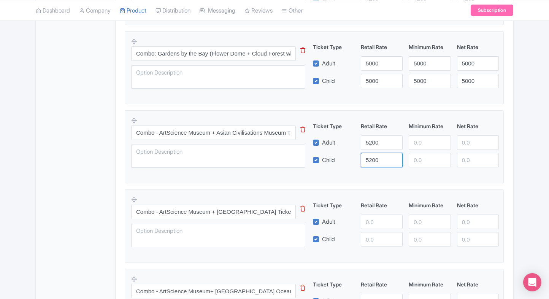
type input "5200"
paste input "5200"
click at [419, 144] on input "5200" at bounding box center [430, 142] width 42 height 14
type input "5200"
paste input "5200"
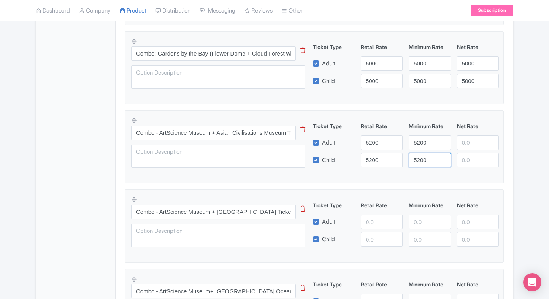
click at [423, 163] on input "5200" at bounding box center [430, 160] width 42 height 14
type input "5200"
paste input "5200"
click at [464, 146] on input "5200" at bounding box center [478, 142] width 42 height 14
type input "5200"
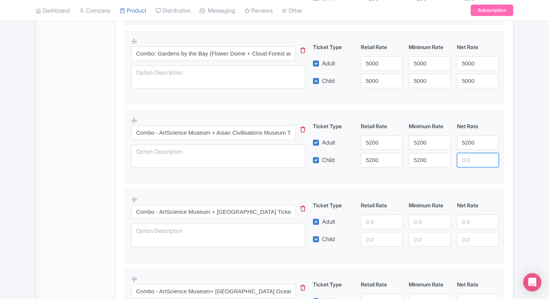
paste input "5200"
click at [469, 162] on input "5200" at bounding box center [478, 160] width 42 height 14
type input "5200"
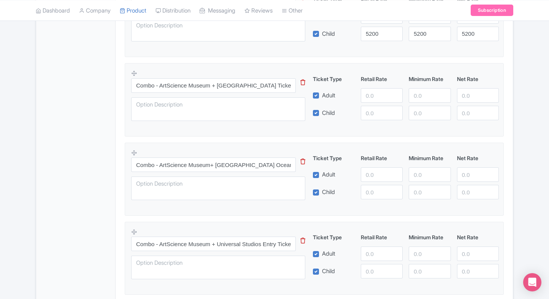
scroll to position [856, 0]
click at [366, 93] on input "number" at bounding box center [382, 95] width 42 height 14
type input "5500"
paste input "5500"
drag, startPoint x: 368, startPoint y: 109, endPoint x: 409, endPoint y: 99, distance: 42.1
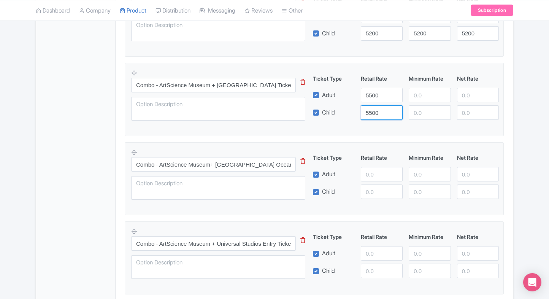
click at [409, 99] on div "Ticket Type Retail Rate Minimum Rate Net Rate Adult 5500 Child 5500 This tip ha…" at bounding box center [405, 96] width 183 height 45
type input "5500"
drag, startPoint x: 409, startPoint y: 99, endPoint x: 420, endPoint y: 97, distance: 10.9
click at [420, 97] on input "number" at bounding box center [430, 95] width 42 height 14
paste input "5500"
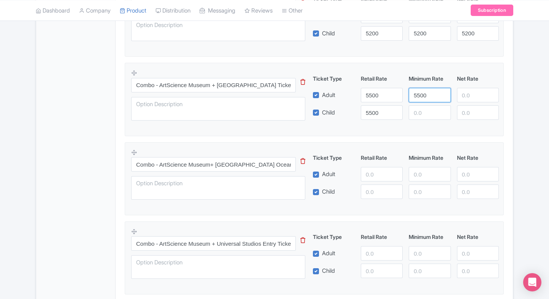
type input "5500"
paste input "5500"
click at [420, 105] on input "5500" at bounding box center [430, 112] width 42 height 14
type input "5500"
paste input "5500"
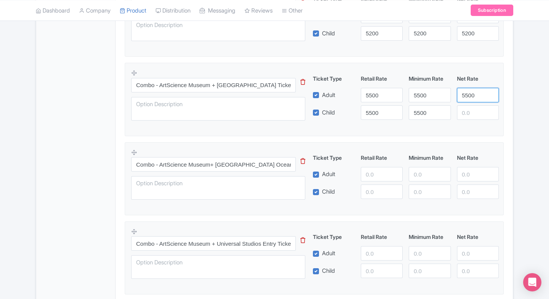
click at [460, 93] on input "5500" at bounding box center [478, 95] width 42 height 14
type input "5500"
paste input "5500"
click at [470, 112] on input "5500" at bounding box center [478, 112] width 42 height 14
type input "5500"
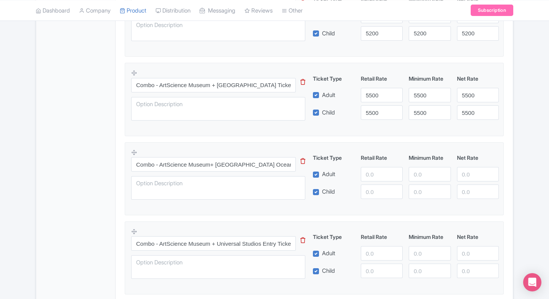
click at [503, 115] on fieldset "Combo - ArtScience Museum + National Museum of Singapore Tickets This tip has n…" at bounding box center [314, 99] width 379 height 73
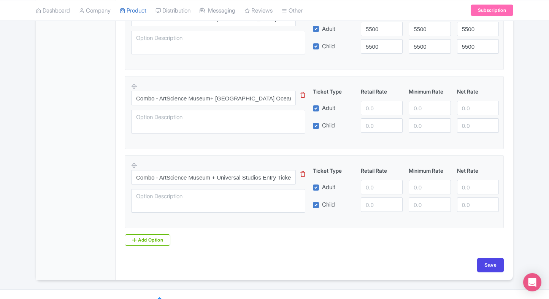
scroll to position [922, 0]
click at [372, 107] on input "number" at bounding box center [382, 107] width 42 height 14
type input "7800"
paste input "7800"
click at [376, 122] on input "7800" at bounding box center [382, 125] width 42 height 14
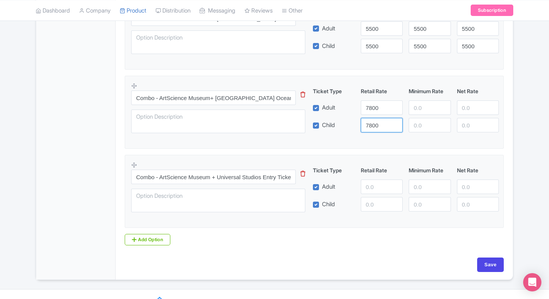
type input "7800"
paste input "7800"
drag, startPoint x: 428, startPoint y: 109, endPoint x: 426, endPoint y: 121, distance: 12.0
click at [426, 121] on div "Ticket Type Retail Rate Minimum Rate Net Rate Adult 7800 7800 Child 7800 This t…" at bounding box center [405, 109] width 183 height 45
type input "7800"
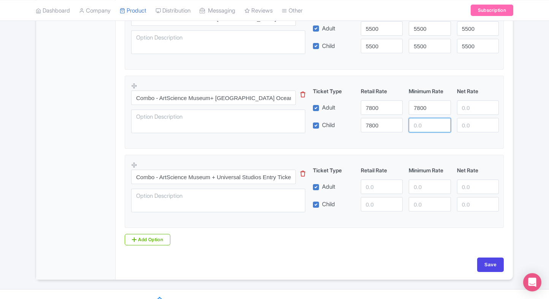
paste input "7800"
drag, startPoint x: 426, startPoint y: 121, endPoint x: 456, endPoint y: 110, distance: 32.3
click at [456, 110] on div "Ticket Type Retail Rate Minimum Rate Net Rate Adult 7800 7800 Child 7800 7800 T…" at bounding box center [405, 109] width 183 height 45
type input "7800"
drag, startPoint x: 456, startPoint y: 110, endPoint x: 464, endPoint y: 107, distance: 8.9
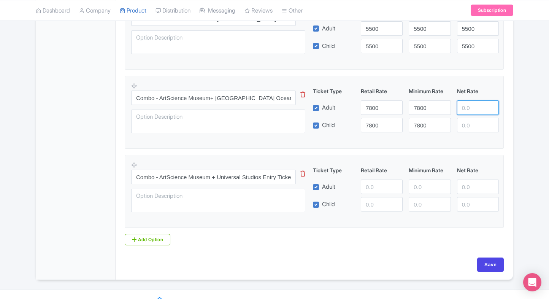
click at [464, 107] on div at bounding box center [478, 107] width 48 height 14
paste input "7800"
drag, startPoint x: 464, startPoint y: 107, endPoint x: 469, endPoint y: 128, distance: 21.5
click at [469, 128] on div "Ticket Type Retail Rate Minimum Rate Net Rate Adult 7800 7800 7800 Child 7800 7…" at bounding box center [405, 109] width 183 height 45
type input "7800"
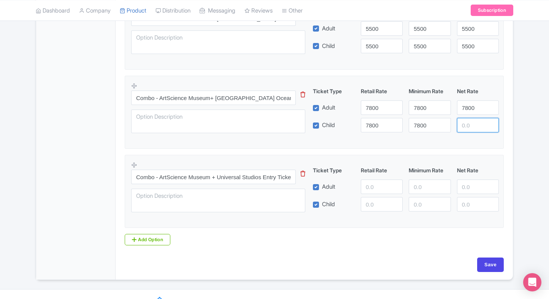
paste input "7800"
click at [469, 128] on input "7800" at bounding box center [478, 125] width 42 height 14
type input "7800"
click at [376, 181] on input "number" at bounding box center [382, 186] width 42 height 14
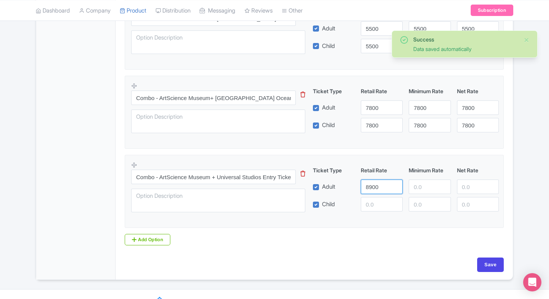
type input "8900"
click at [374, 197] on input "number" at bounding box center [382, 204] width 42 height 14
paste input "8900"
type input "8900"
paste input "8900"
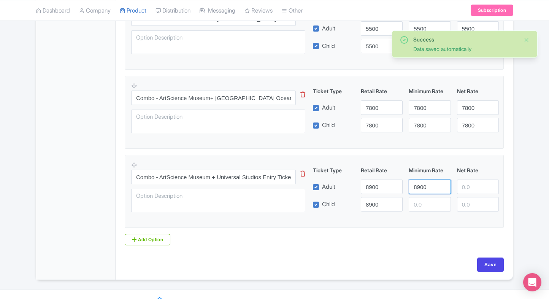
drag, startPoint x: 426, startPoint y: 184, endPoint x: 424, endPoint y: 198, distance: 14.6
click at [424, 198] on div "Ticket Type Retail Rate Minimum Rate Net Rate Adult 8900 8900 Child 8900 This t…" at bounding box center [405, 188] width 183 height 45
type input "8900"
paste input "8900"
click at [424, 198] on input "8900" at bounding box center [430, 204] width 42 height 14
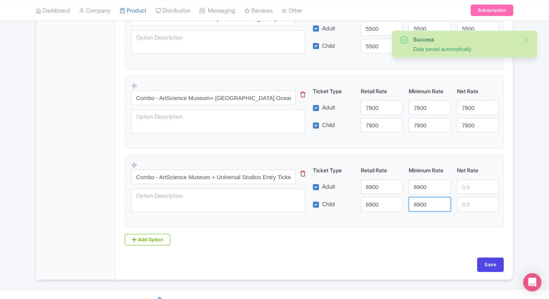
type input "8900"
paste input "8900"
click at [476, 185] on input "8900" at bounding box center [478, 186] width 42 height 14
type input "8900"
paste input "8900"
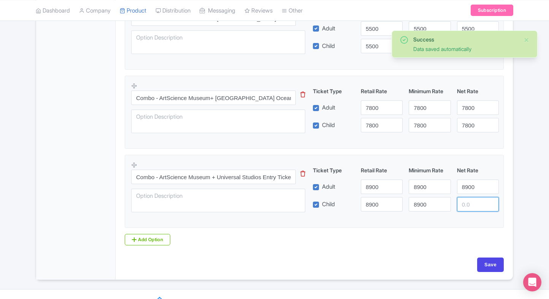
click at [472, 197] on input "number" at bounding box center [478, 204] width 42 height 14
type input "8900"
click at [489, 259] on input "Save" at bounding box center [490, 264] width 27 height 14
type input "Saving..."
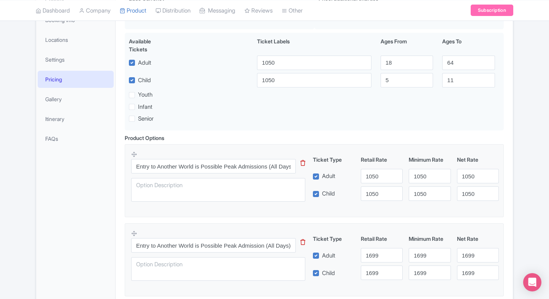
scroll to position [141, 0]
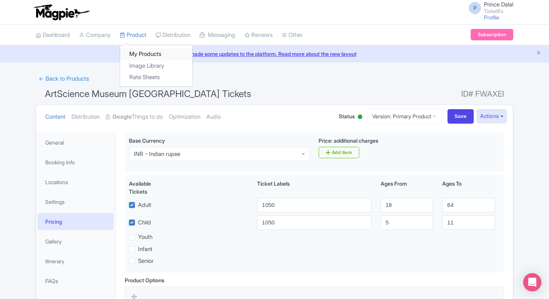
click at [143, 49] on link "My Products" at bounding box center [156, 54] width 72 height 12
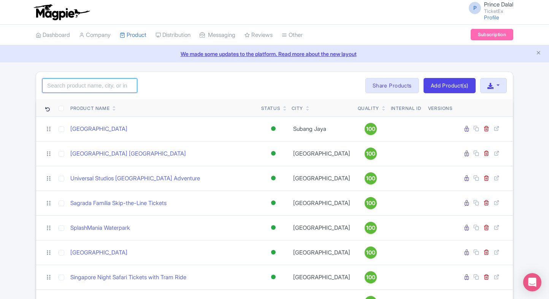
click at [100, 89] on input "search" at bounding box center [89, 85] width 95 height 14
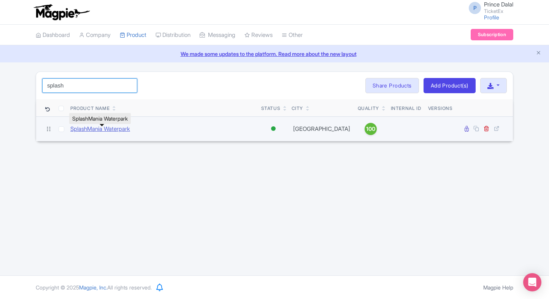
type input "splash"
click at [92, 132] on link "SplashMania Waterpark" at bounding box center [100, 129] width 60 height 9
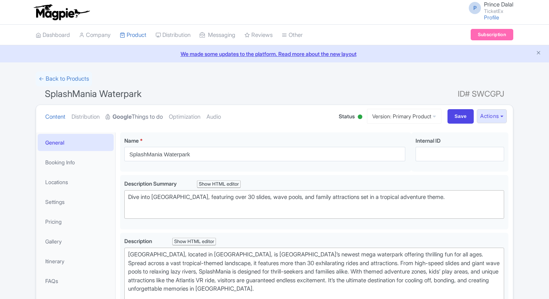
click at [131, 117] on strong "Google" at bounding box center [121, 116] width 19 height 9
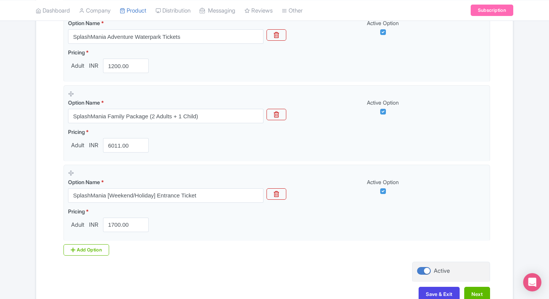
scroll to position [261, 0]
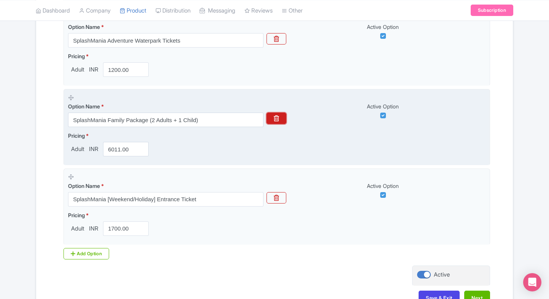
click at [271, 118] on button "button" at bounding box center [276, 117] width 20 height 11
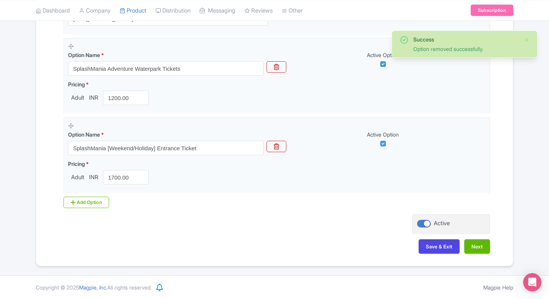
scroll to position [232, 0]
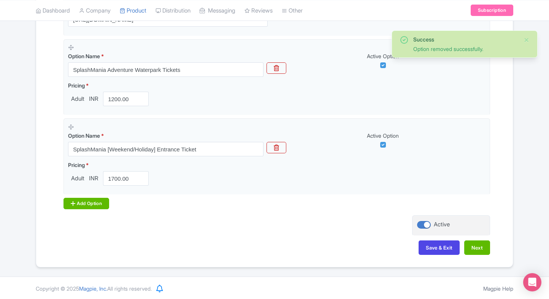
click at [82, 202] on div "Add Option" at bounding box center [86, 203] width 46 height 11
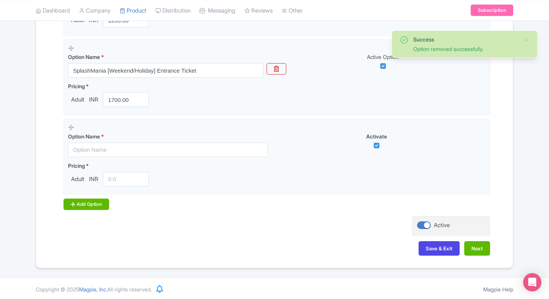
scroll to position [312, 0]
click at [85, 201] on div "Add Option" at bounding box center [86, 203] width 46 height 11
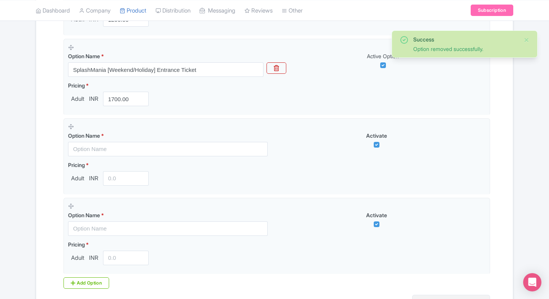
click at [76, 288] on div "Options Product landing page link * [URL][DOMAIN_NAME] Option Name * SplashMani…" at bounding box center [274, 101] width 431 height 387
click at [80, 284] on div "Add Option" at bounding box center [86, 282] width 46 height 11
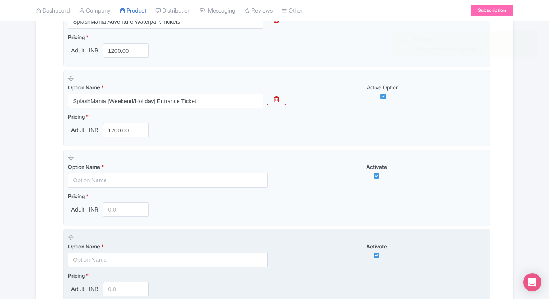
scroll to position [280, 0]
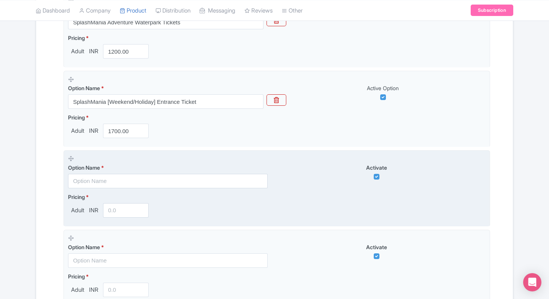
click at [123, 175] on input "text" at bounding box center [168, 181] width 200 height 14
paste input "Combo - SplashMania + [GEOGRAPHIC_DATA](Malaysian Citizens)"
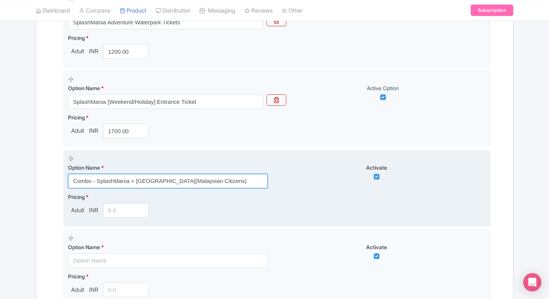
type input "Combo - SplashMania + [GEOGRAPHIC_DATA](Malaysian Citizens)"
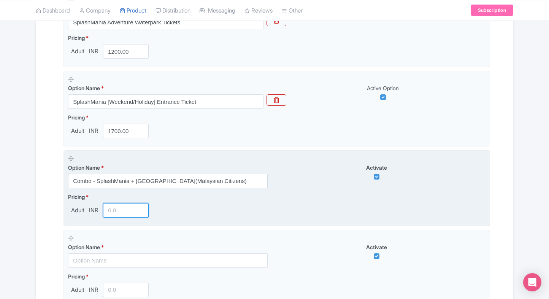
click at [116, 205] on input "number" at bounding box center [126, 210] width 46 height 14
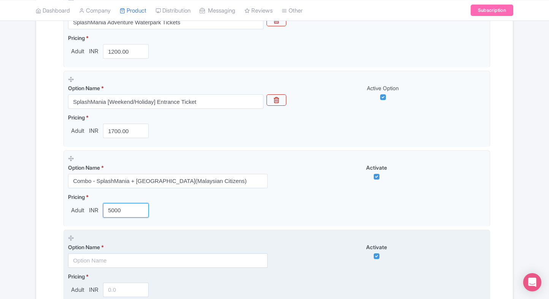
type input "5000"
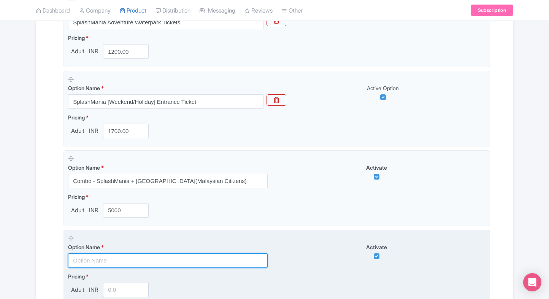
click at [100, 254] on input "text" at bounding box center [168, 260] width 200 height 14
paste input "Combo - SplashMania + [GEOGRAPHIC_DATA](International Travellers)"
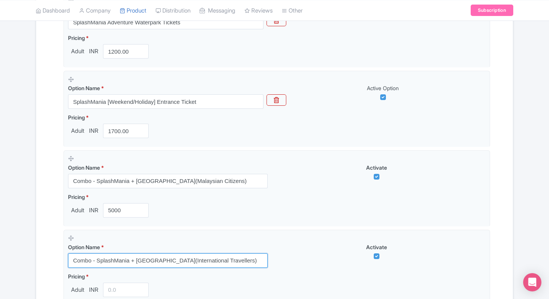
type input "Combo - SplashMania + [GEOGRAPHIC_DATA](International Travellers)"
click at [29, 250] on div "Success Option removed successfully. ← Back to Products SplashMania Waterpark I…" at bounding box center [274, 125] width 549 height 666
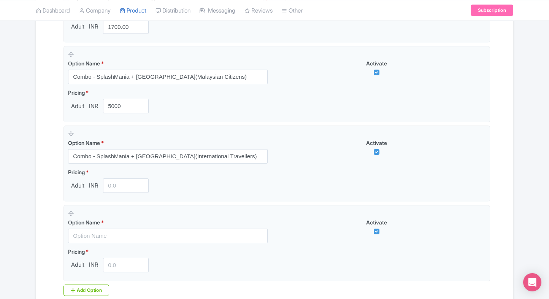
scroll to position [394, 0]
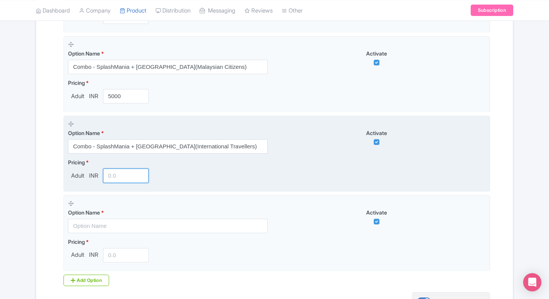
click at [115, 177] on input "number" at bounding box center [126, 175] width 46 height 14
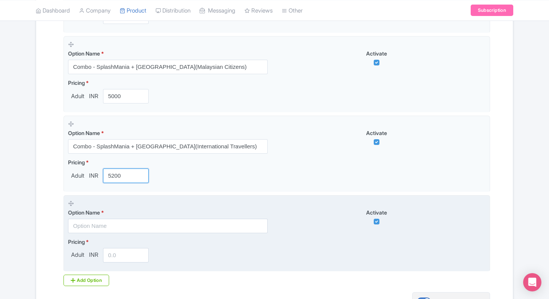
type input "5200"
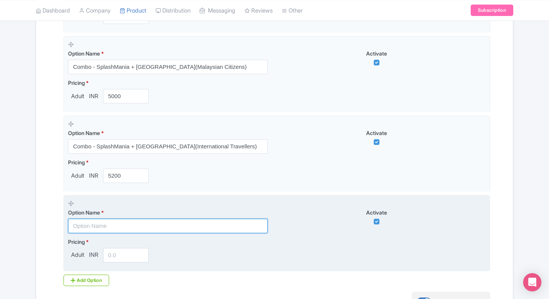
paste input "SplashMania Family Package (2 Adults + 1 Child)"
type input "SplashMania Family Package (2 Adults + 1 Child)"
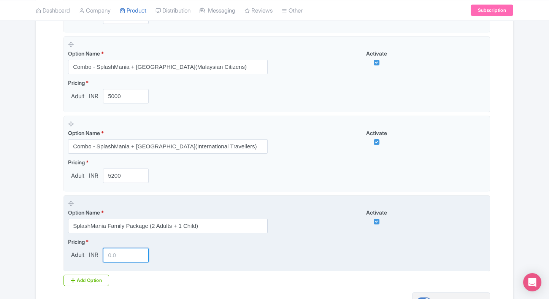
click at [113, 253] on input "number" at bounding box center [126, 255] width 46 height 14
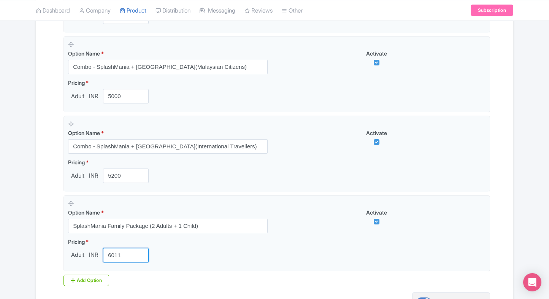
type input "6011"
click at [23, 246] on div "Success Option removed successfully. ← Back to Products SplashMania Waterpark I…" at bounding box center [274, 11] width 549 height 666
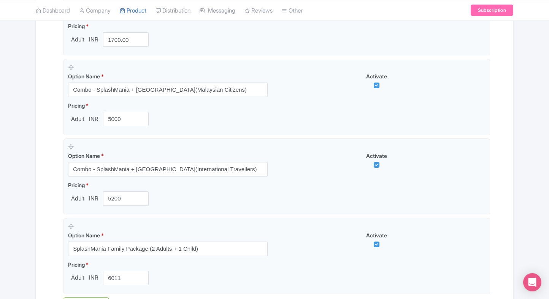
scroll to position [470, 0]
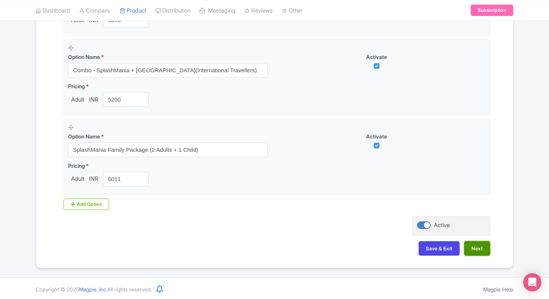
click at [480, 244] on button "Next" at bounding box center [477, 248] width 26 height 14
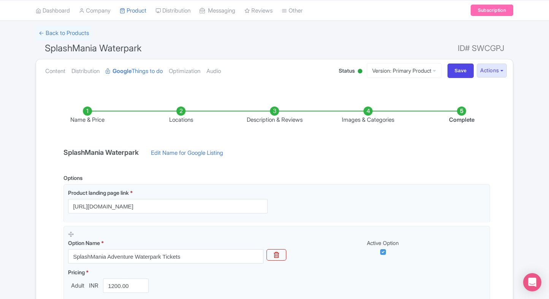
scroll to position [0, 0]
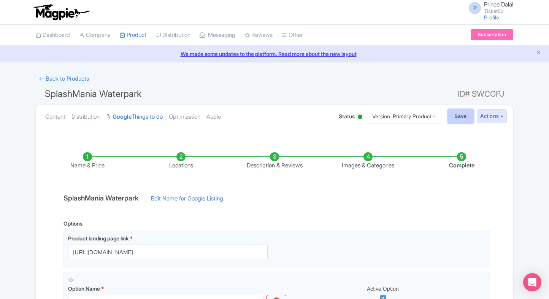
click at [453, 116] on input "Save" at bounding box center [460, 116] width 27 height 14
type input "Saving..."
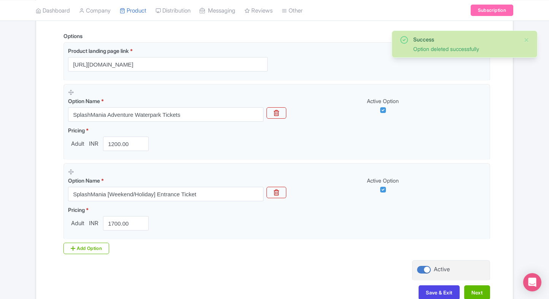
scroll to position [206, 0]
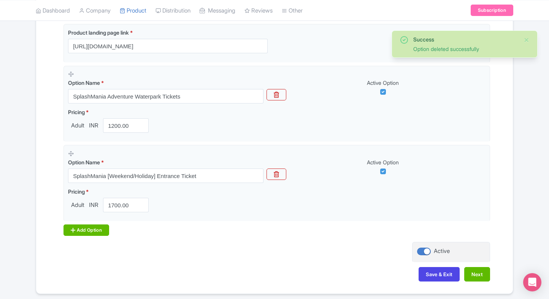
click at [88, 227] on div "Add Option" at bounding box center [86, 229] width 46 height 11
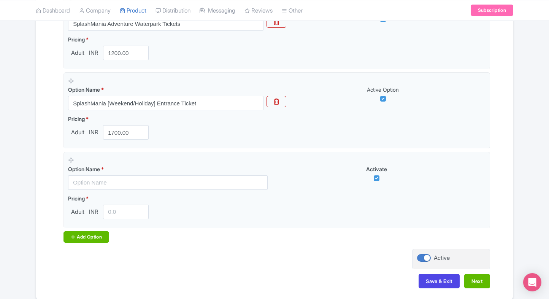
scroll to position [280, 0]
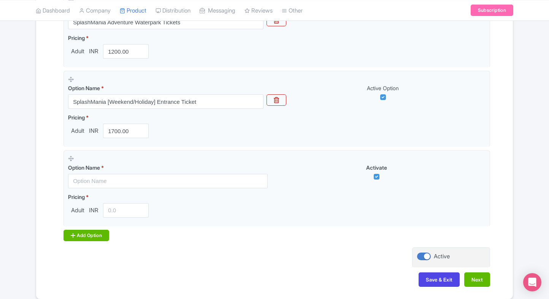
click at [88, 230] on div "Add Option" at bounding box center [86, 235] width 46 height 11
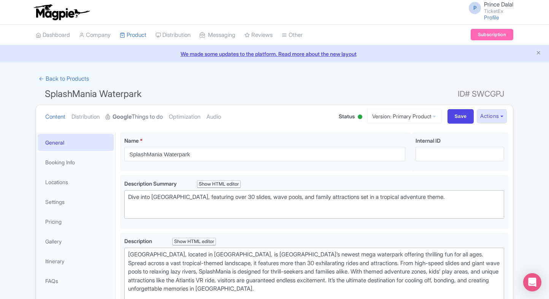
click at [128, 116] on strong "Google" at bounding box center [121, 116] width 19 height 9
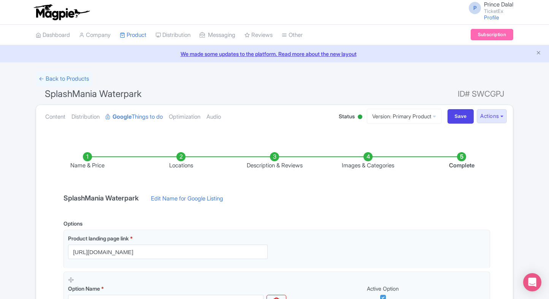
scroll to position [232, 0]
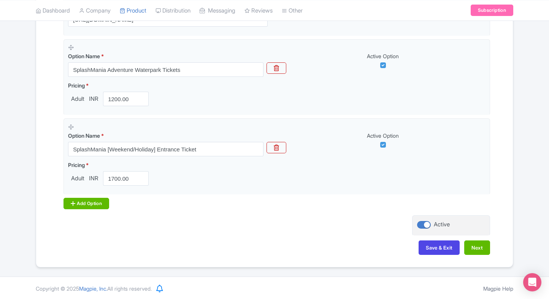
click at [79, 204] on div "Add Option" at bounding box center [86, 203] width 46 height 11
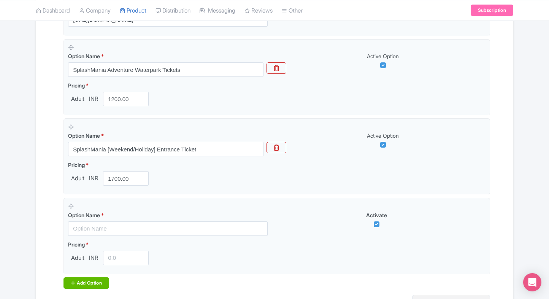
click at [86, 281] on div "Add Option" at bounding box center [86, 282] width 46 height 11
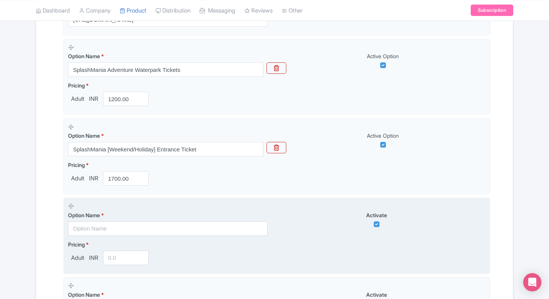
click at [90, 225] on input "text" at bounding box center [168, 228] width 200 height 14
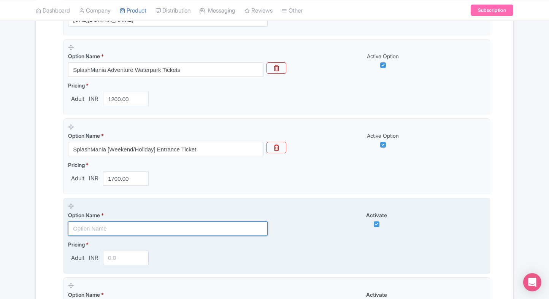
paste input "Combo - SplashMania + [GEOGRAPHIC_DATA](Malaysian Citizens)"
type input "Combo - SplashMania + [GEOGRAPHIC_DATA](Malaysian Citizens)"
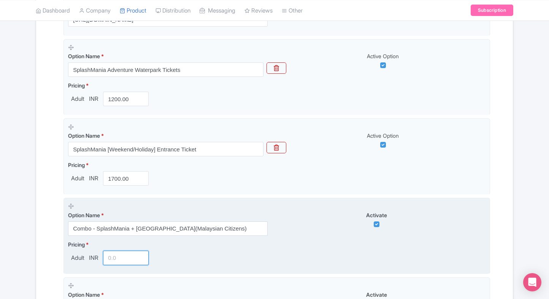
click at [117, 255] on input "number" at bounding box center [126, 257] width 46 height 14
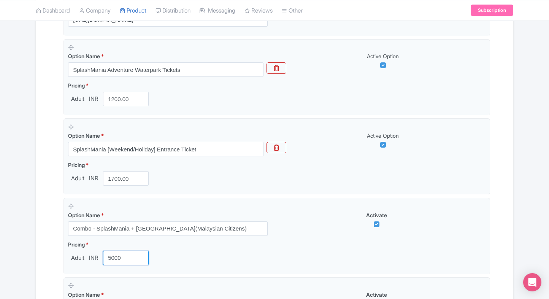
type input "5000"
click at [44, 249] on div "Name & Price Locations Description & Reviews Images & Categories Complete Splas…" at bounding box center [274, 163] width 467 height 516
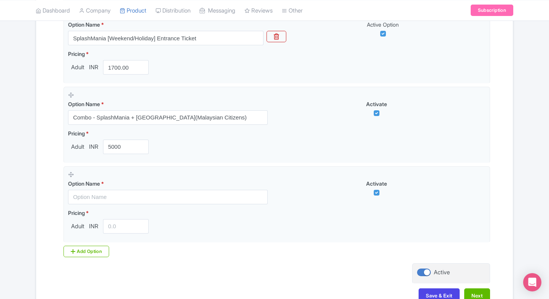
scroll to position [345, 0]
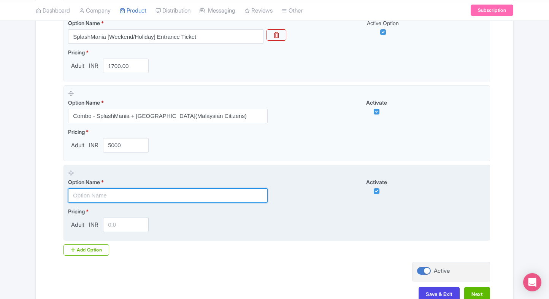
paste input "Combo - SplashMania + [GEOGRAPHIC_DATA](International Travellers)"
drag, startPoint x: 126, startPoint y: 198, endPoint x: 114, endPoint y: 220, distance: 25.3
click at [126, 198] on input "text" at bounding box center [168, 195] width 200 height 14
type input "Combo - SplashMania + [GEOGRAPHIC_DATA](International Travellers)"
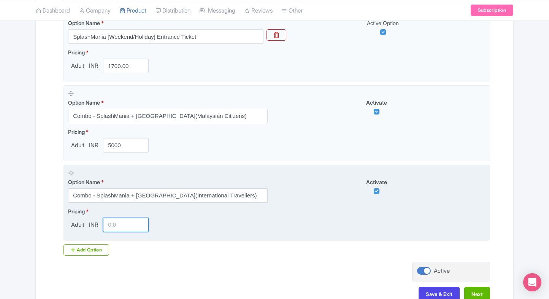
scroll to position [0, 0]
click at [114, 222] on input "number" at bounding box center [126, 224] width 46 height 14
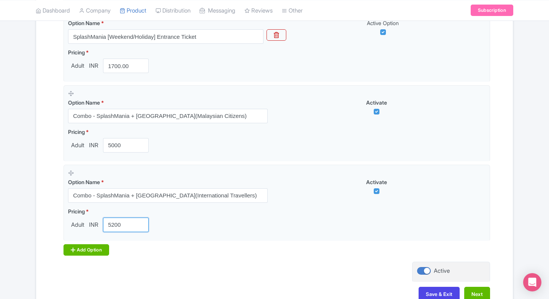
type input "5200"
click at [82, 253] on div "Add Option" at bounding box center [86, 249] width 46 height 11
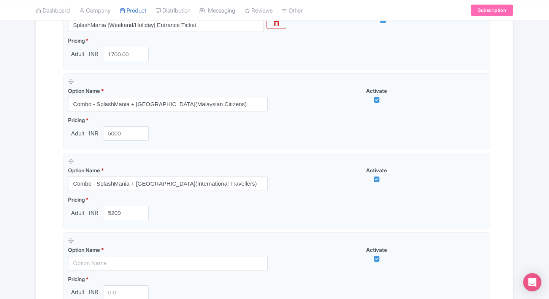
scroll to position [359, 0]
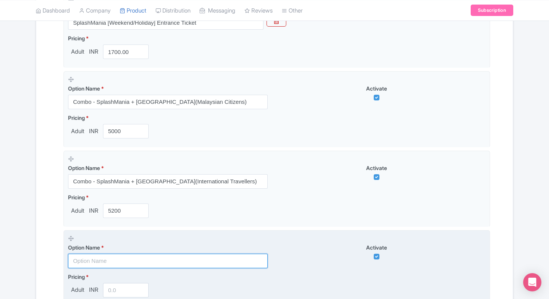
paste input "SplashMania Family Package (2 Adults + 1 Child)"
drag, startPoint x: 98, startPoint y: 257, endPoint x: 100, endPoint y: 263, distance: 6.0
click at [98, 257] on input "text" at bounding box center [168, 260] width 200 height 14
type input "SplashMania Family Package (2 Adults + 1 Child)"
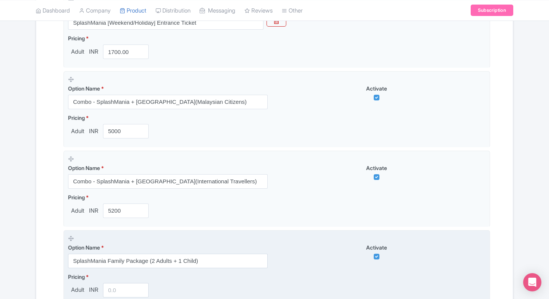
click at [119, 298] on fieldset "Option Name * SplashMania Family Package (2 Adults + 1 Child) Activate Pricing …" at bounding box center [276, 268] width 426 height 76
click at [119, 296] on fieldset "Option Name * SplashMania Family Package (2 Adults + 1 Child) Activate Pricing …" at bounding box center [276, 268] width 426 height 76
click at [123, 290] on input "number" at bounding box center [126, 290] width 46 height 14
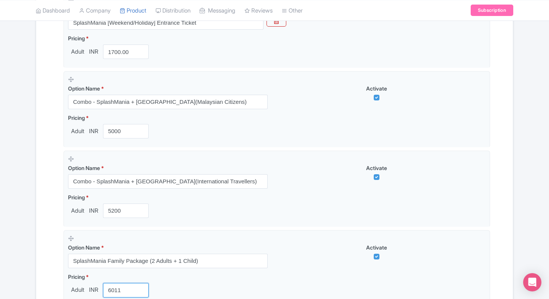
type input "6011"
click at [49, 290] on div "Name & Price Locations Description & Reviews Images & Categories Complete Splas…" at bounding box center [274, 76] width 467 height 596
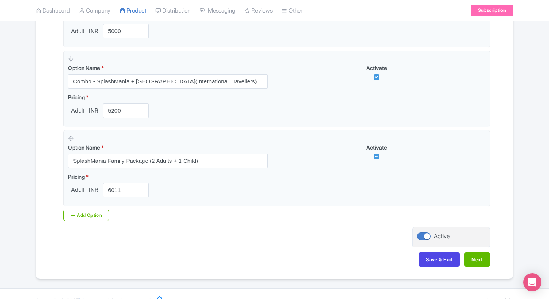
scroll to position [467, 0]
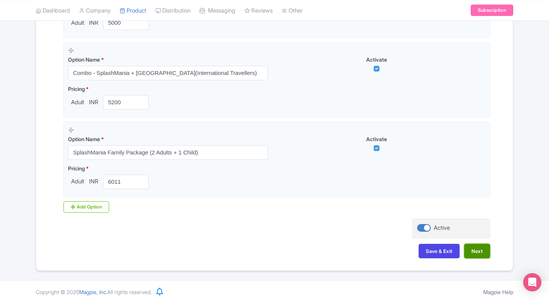
click at [477, 254] on button "Next" at bounding box center [477, 251] width 26 height 14
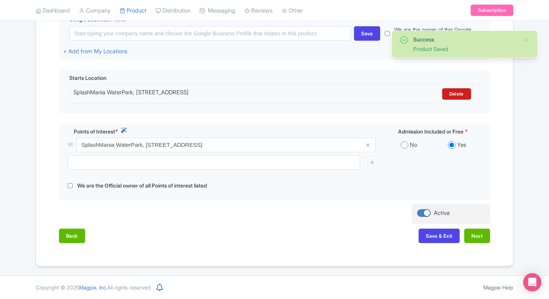
scroll to position [196, 0]
click at [486, 239] on button "Next" at bounding box center [477, 236] width 26 height 14
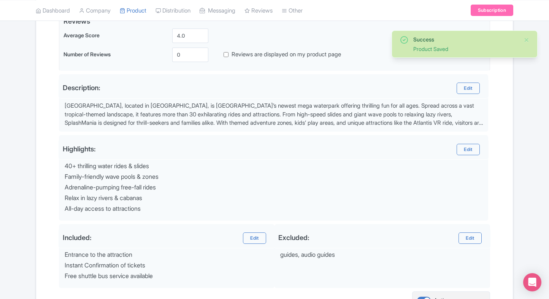
scroll to position [271, 0]
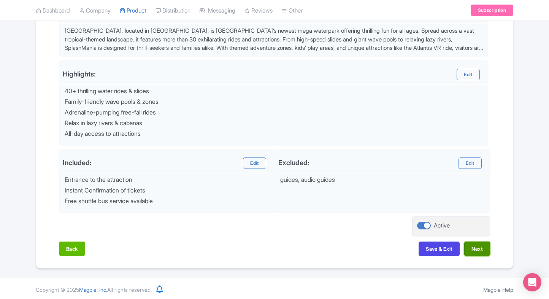
click at [480, 249] on button "Next" at bounding box center [477, 248] width 26 height 14
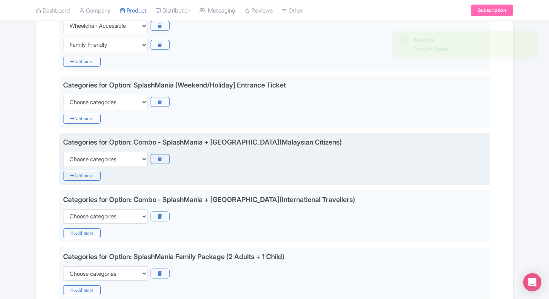
scroll to position [192, 0]
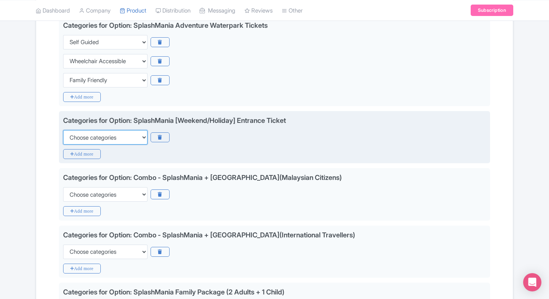
click at [109, 136] on select "Choose categories Adults Only Animals Audio Guide Beaches Bike Tours Boat Tours…" at bounding box center [105, 137] width 84 height 14
select select "family-friendly"
click at [63, 130] on select "Choose categories Adults Only Animals Audio Guide Beaches Bike Tours Boat Tours…" at bounding box center [105, 137] width 84 height 14
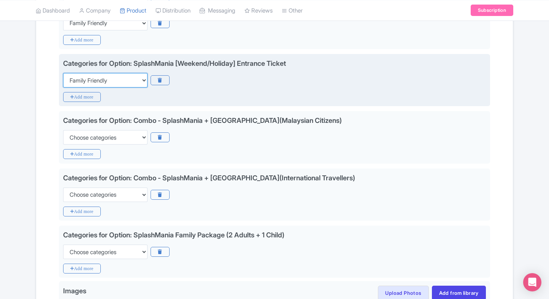
scroll to position [249, 0]
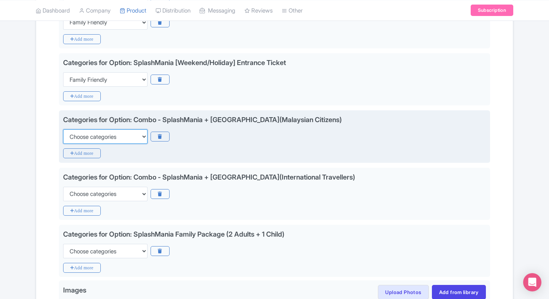
click at [109, 136] on select "Choose categories Adults Only Animals Audio Guide Beaches Bike Tours Boat Tours…" at bounding box center [105, 136] width 84 height 14
select select "family-friendly"
click at [63, 129] on select "Choose categories Adults Only Animals Audio Guide Beaches Bike Tours Boat Tours…" at bounding box center [105, 136] width 84 height 14
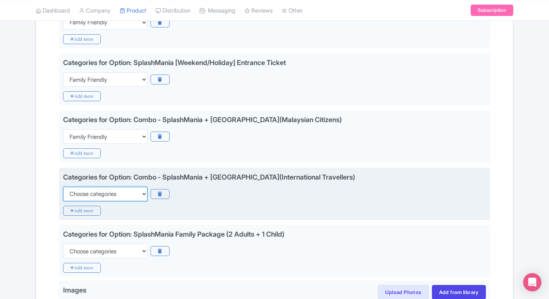
click at [94, 199] on select "Choose categories Adults Only Animals Audio Guide Beaches Bike Tours Boat Tours…" at bounding box center [105, 194] width 84 height 14
select select "family-friendly"
click at [63, 187] on select "Choose categories Adults Only Animals Audio Guide Beaches Bike Tours Boat Tours…" at bounding box center [105, 194] width 84 height 14
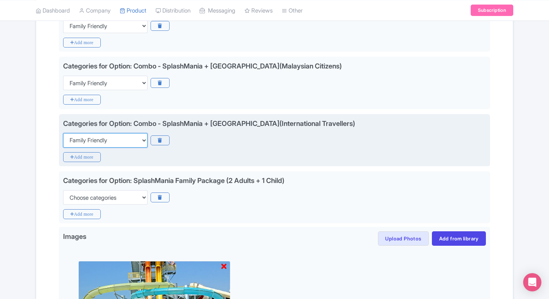
scroll to position [307, 0]
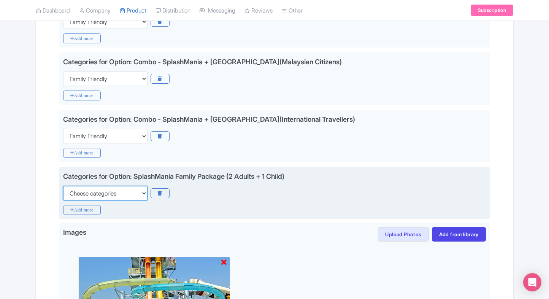
click at [120, 195] on select "Choose categories Adults Only Animals Audio Guide Beaches Bike Tours Boat Tours…" at bounding box center [105, 193] width 84 height 14
select select "family-friendly"
click at [63, 186] on select "Choose categories Adults Only Animals Audio Guide Beaches Bike Tours Boat Tours…" at bounding box center [105, 193] width 84 height 14
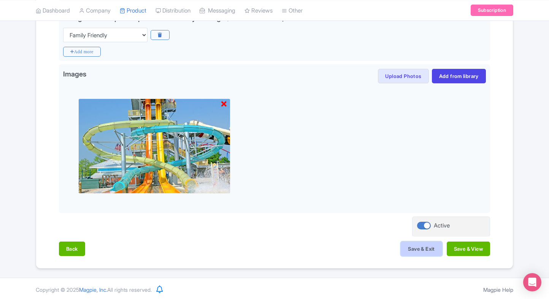
click at [414, 247] on button "Save & Exit" at bounding box center [421, 248] width 41 height 14
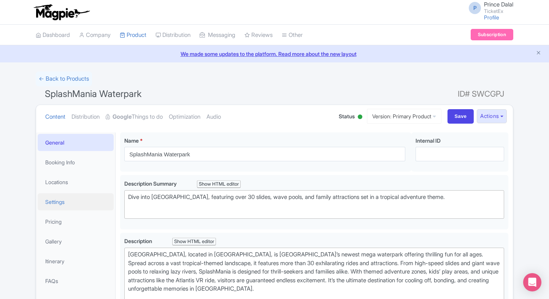
click at [60, 207] on link "Settings" at bounding box center [76, 201] width 76 height 17
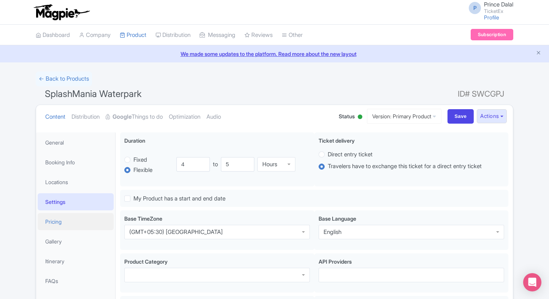
click at [47, 227] on link "Pricing" at bounding box center [76, 221] width 76 height 17
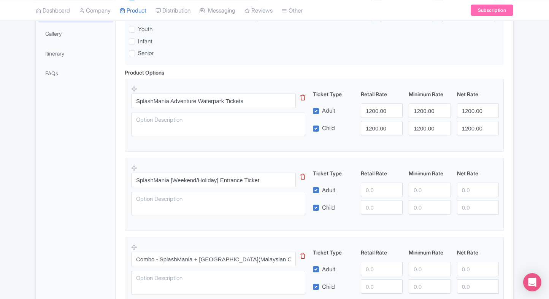
scroll to position [211, 0]
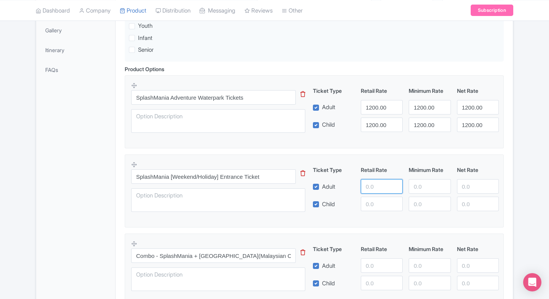
click at [383, 185] on input "number" at bounding box center [382, 186] width 42 height 14
paste input "number"
type input "1700"
paste input "1700"
click at [377, 207] on input "1700" at bounding box center [382, 203] width 42 height 14
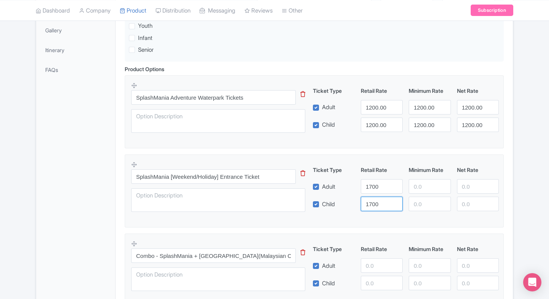
type input "1700"
paste input "1700"
drag, startPoint x: 417, startPoint y: 181, endPoint x: 418, endPoint y: 206, distance: 24.8
click at [418, 206] on div "Ticket Type Retail Rate Minimum Rate Net Rate Adult 1700 1700 Child 1700 This t…" at bounding box center [405, 188] width 183 height 45
type input "1700"
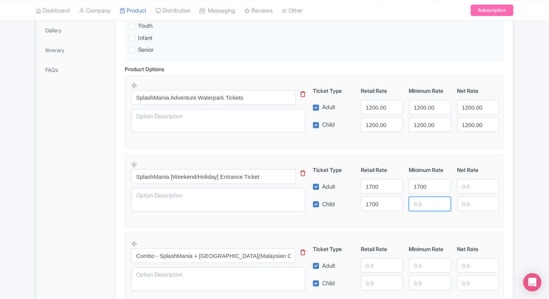
paste input "1700"
drag, startPoint x: 418, startPoint y: 206, endPoint x: 472, endPoint y: 183, distance: 58.2
click at [472, 183] on div "Ticket Type Retail Rate Minimum Rate Net Rate Adult 1700 1700 Child 1700 1700 T…" at bounding box center [405, 188] width 183 height 45
type input "1700"
paste input "1700"
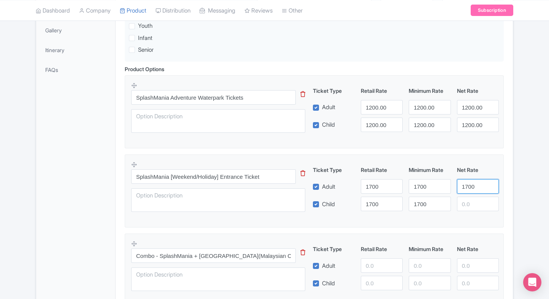
drag, startPoint x: 472, startPoint y: 183, endPoint x: 469, endPoint y: 207, distance: 24.6
click at [469, 207] on div "Ticket Type Retail Rate Minimum Rate Net Rate Adult 1700 1700 1700 Child 1700 1…" at bounding box center [405, 188] width 183 height 45
type input "1700"
paste input "1700"
click at [469, 207] on input "1700" at bounding box center [478, 203] width 42 height 14
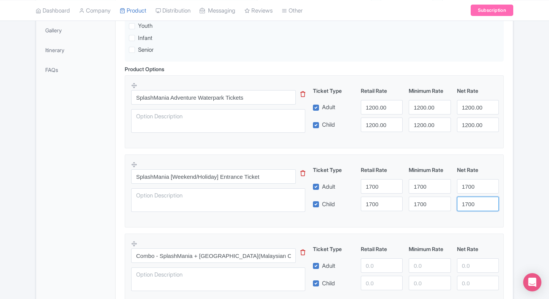
type input "1700"
click at [513, 199] on div "← Back to Products SplashMania Waterpark ID# SWCGPJ Content Distribution Google…" at bounding box center [274, 189] width 486 height 656
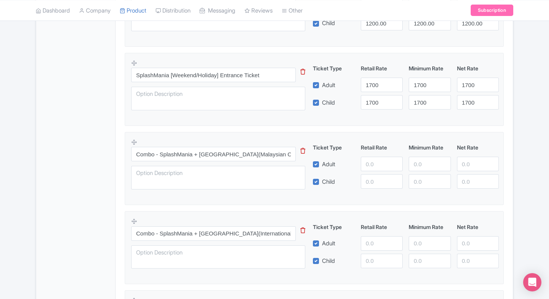
scroll to position [313, 0]
click at [375, 169] on input "number" at bounding box center [382, 163] width 42 height 14
type input "5000"
paste input "5000"
click at [376, 175] on input "number" at bounding box center [382, 181] width 42 height 14
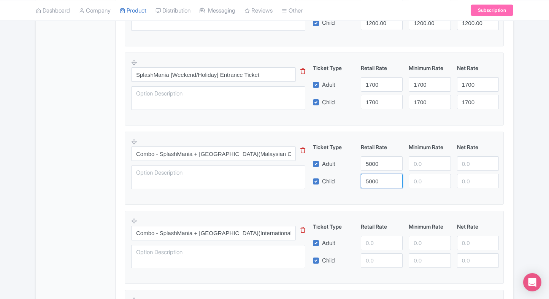
type input "5000"
paste input "5000"
drag, startPoint x: 416, startPoint y: 162, endPoint x: 423, endPoint y: 181, distance: 20.0
click at [423, 181] on div "Ticket Type Retail Rate Minimum Rate Net Rate Adult 5000 5000 Child 5000 This t…" at bounding box center [405, 165] width 183 height 45
type input "5000"
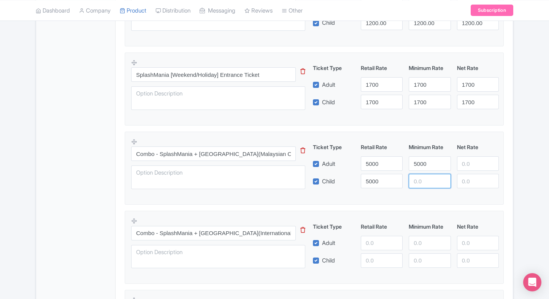
paste input "5000"
drag, startPoint x: 423, startPoint y: 181, endPoint x: 472, endPoint y: 164, distance: 51.4
click at [472, 164] on div "Ticket Type Retail Rate Minimum Rate Net Rate Adult 5000 5000 Child 5000 5000 T…" at bounding box center [405, 165] width 183 height 45
paste input "5000"
type input "50005000"
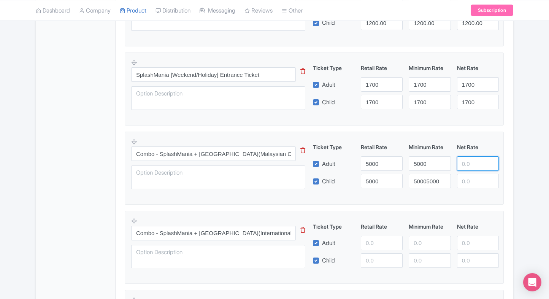
drag, startPoint x: 472, startPoint y: 164, endPoint x: 470, endPoint y: 184, distance: 19.9
click at [470, 184] on div "Ticket Type Retail Rate Minimum Rate Net Rate Adult 5000 5000 Child 5000 500050…" at bounding box center [405, 165] width 183 height 45
paste input "5000"
click at [470, 184] on input "number" at bounding box center [478, 181] width 42 height 14
type input "5000"
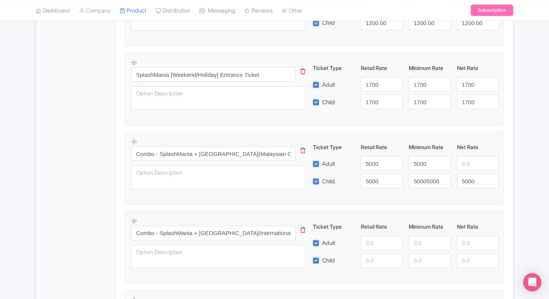
click at [481, 155] on div "Ticket Type Retail Rate Minimum Rate Net Rate Adult 5000 5000 Child 5000 500050…" at bounding box center [405, 165] width 183 height 45
paste input "5000"
drag, startPoint x: 474, startPoint y: 160, endPoint x: 442, endPoint y: 182, distance: 39.2
click at [442, 182] on div "Ticket Type Retail Rate Minimum Rate Net Rate Adult 5000 5000 5000 Child 5000 5…" at bounding box center [405, 165] width 183 height 45
type input "5000"
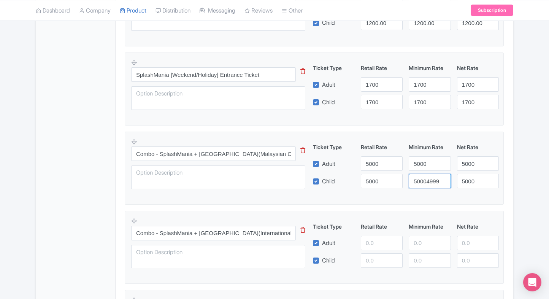
click at [442, 182] on input "50004999" at bounding box center [430, 181] width 42 height 14
click at [419, 184] on input "50004999" at bounding box center [430, 181] width 42 height 14
paste input "number"
type input "5000"
click at [467, 201] on fieldset "Combo - SplashMania + Sunway Lagoon Theme Park(Malaysian Citizens) This tip has…" at bounding box center [314, 167] width 379 height 73
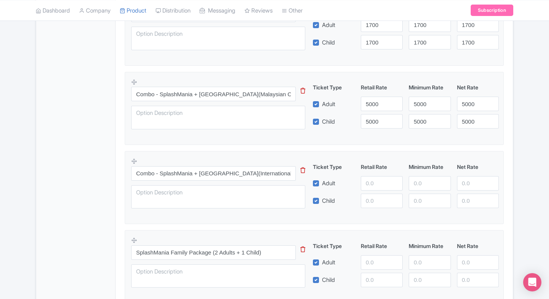
scroll to position [390, 0]
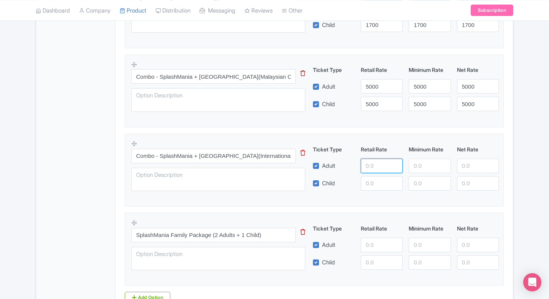
click at [373, 170] on input "number" at bounding box center [382, 165] width 42 height 14
type input "5200"
paste input "5200"
drag, startPoint x: 372, startPoint y: 176, endPoint x: 418, endPoint y: 163, distance: 47.1
click at [418, 163] on div "Ticket Type Retail Rate Minimum Rate Net Rate Adult 5200 Child 5200 This tip ha…" at bounding box center [405, 167] width 183 height 45
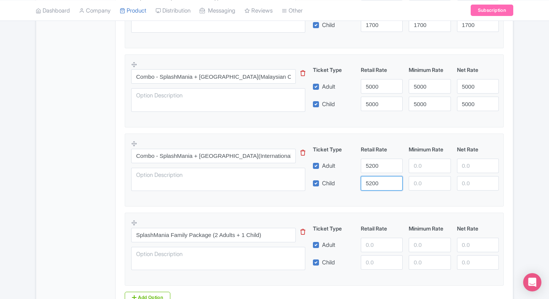
type input "5200"
paste input "5200"
drag, startPoint x: 418, startPoint y: 163, endPoint x: 424, endPoint y: 182, distance: 20.4
click at [424, 182] on div "Ticket Type Retail Rate Minimum Rate Net Rate Adult 5200 5200 Child 5200 This t…" at bounding box center [405, 167] width 183 height 45
type input "5200"
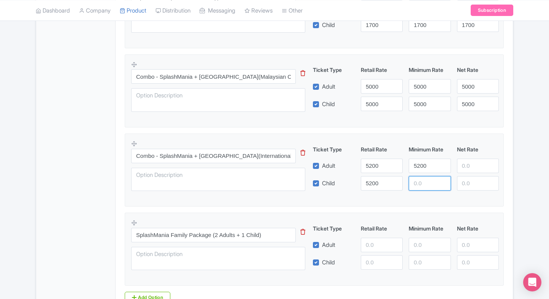
paste input "5200"
click at [424, 182] on input "5200" at bounding box center [430, 183] width 42 height 14
type input "5200"
paste input "5200"
drag, startPoint x: 464, startPoint y: 168, endPoint x: 468, endPoint y: 179, distance: 10.9
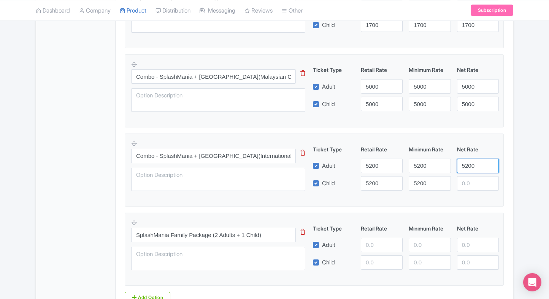
click at [468, 179] on div "Ticket Type Retail Rate Minimum Rate Net Rate Adult 5200 5200 5200 Child 5200 5…" at bounding box center [405, 167] width 183 height 45
type input "5200"
paste input "5200"
drag, startPoint x: 468, startPoint y: 179, endPoint x: 503, endPoint y: 174, distance: 35.3
click at [503, 174] on fieldset "Combo - SplashMania + Sunway Lagoon Theme Park(International Travellers) This t…" at bounding box center [314, 169] width 379 height 73
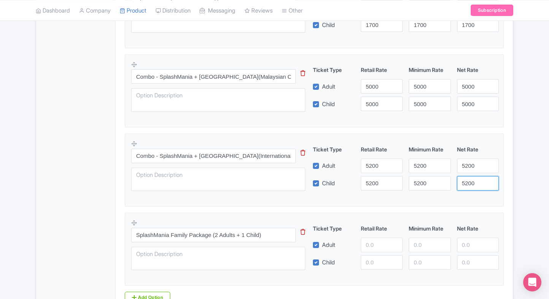
type input "5200"
click at [503, 174] on fieldset "Combo - SplashMania + Sunway Lagoon Theme Park(International Travellers) This t…" at bounding box center [314, 169] width 379 height 73
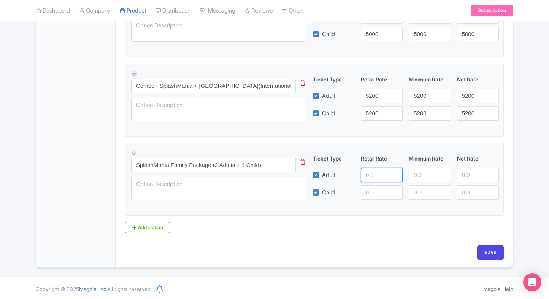
click at [380, 171] on input "number" at bounding box center [382, 175] width 42 height 14
type input "6011"
click at [382, 190] on input "number" at bounding box center [382, 192] width 42 height 14
paste input "5200"
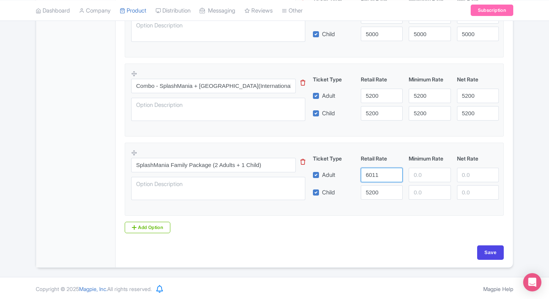
click at [386, 171] on input "6011" at bounding box center [382, 175] width 42 height 14
click at [379, 188] on input "5200" at bounding box center [382, 192] width 42 height 14
paste input "6011"
type input "6011"
paste input "6011"
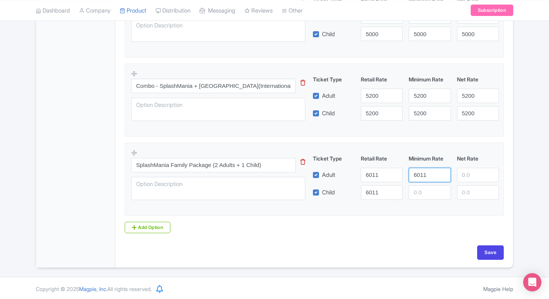
click at [417, 177] on input "6011" at bounding box center [430, 175] width 42 height 14
type input "6011"
paste input "6011"
drag, startPoint x: 425, startPoint y: 191, endPoint x: 475, endPoint y: 176, distance: 52.5
click at [475, 176] on div "Ticket Type Retail Rate Minimum Rate Net Rate Adult 6011 6011 Child 6011 6011 T…" at bounding box center [405, 176] width 183 height 45
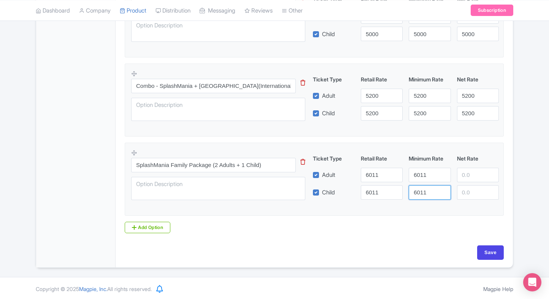
type input "6011"
paste input "6011"
drag, startPoint x: 475, startPoint y: 176, endPoint x: 473, endPoint y: 198, distance: 22.5
click at [473, 198] on div "Ticket Type Retail Rate Minimum Rate Net Rate Adult 6011 6011 6011 Child 6011 6…" at bounding box center [405, 176] width 183 height 45
type input "6011"
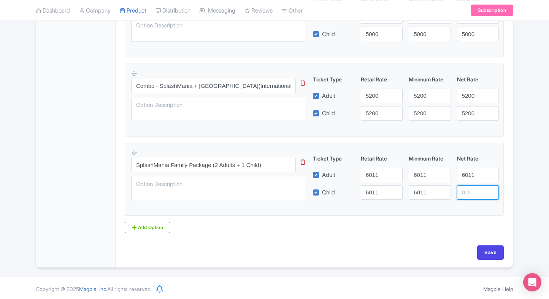
paste input "6011"
click at [473, 198] on input "6011" at bounding box center [478, 192] width 42 height 14
type input "6011"
click at [482, 247] on input "Save" at bounding box center [490, 252] width 27 height 14
type input "Saving..."
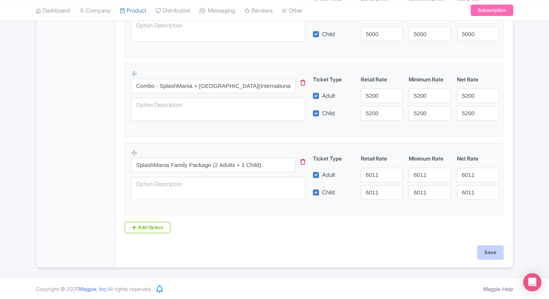
type input "Saving..."
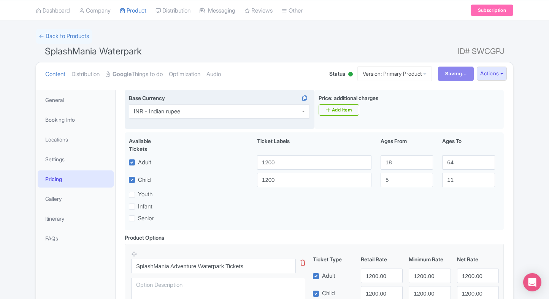
scroll to position [42, 0]
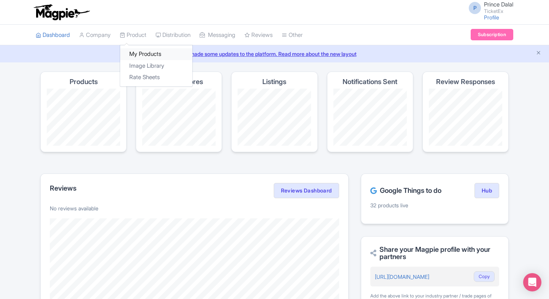
click at [147, 55] on link "My Products" at bounding box center [156, 54] width 72 height 12
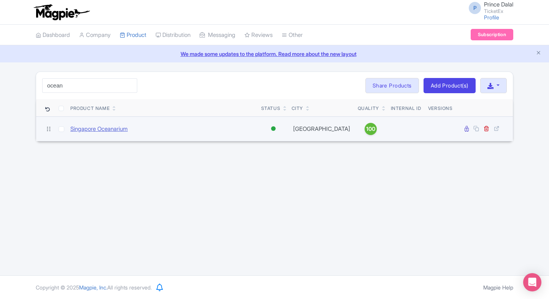
type input "ocean"
click at [85, 129] on link "Singapore Oceanarium" at bounding box center [98, 129] width 57 height 9
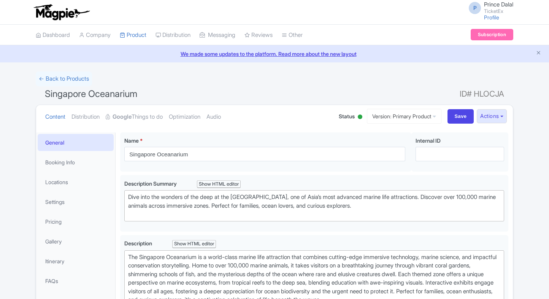
click at [131, 119] on strong "Google" at bounding box center [121, 116] width 19 height 9
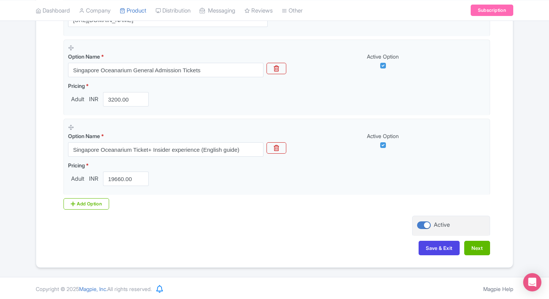
scroll to position [232, 0]
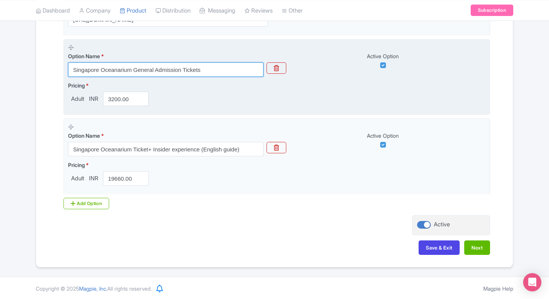
click at [141, 66] on input "Singapore Oceanarium General Admission Tickets" at bounding box center [165, 69] width 195 height 14
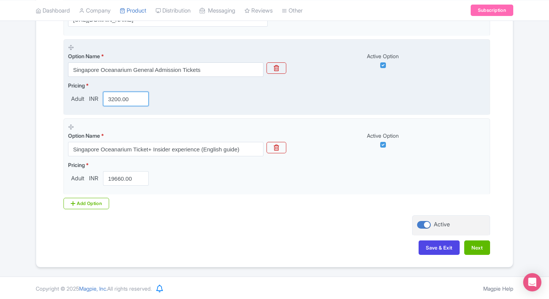
click at [122, 99] on input "3200.00" at bounding box center [126, 99] width 46 height 14
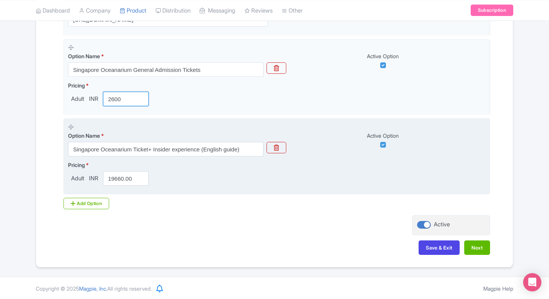
type input "2600"
click at [118, 143] on input "Singapore Oceanarium Ticket+ Insider experience (English guide)" at bounding box center [165, 149] width 195 height 14
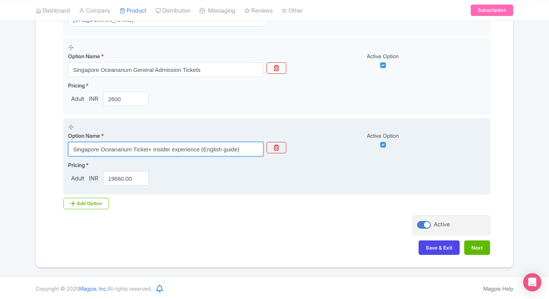
paste input "COMBO: Singapore Oceanarium Admission (Fixed-Dated) + Albatross Speedboat Adven…"
type input "COMBO: Singapore Oceanarium Admission (Fixed-Dated) + Albatross Speedboat Adven…"
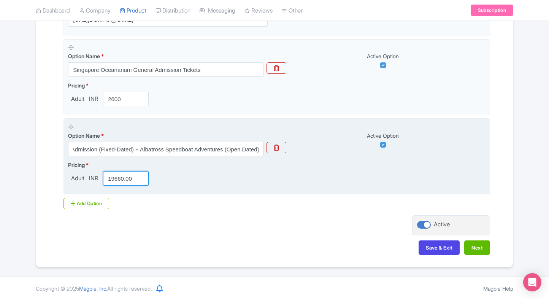
click at [122, 175] on input "19660.00" at bounding box center [126, 178] width 46 height 14
type input "5559"
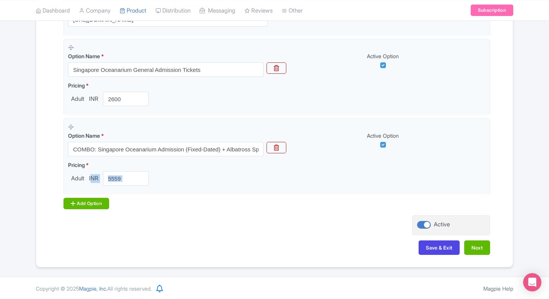
drag, startPoint x: 91, startPoint y: 193, endPoint x: 84, endPoint y: 198, distance: 8.5
click at [84, 198] on div "Options Product landing page link * https://www.ticketex.co/activity/438/singap…" at bounding box center [274, 98] width 431 height 222
click at [84, 198] on div "Add Option" at bounding box center [86, 203] width 46 height 11
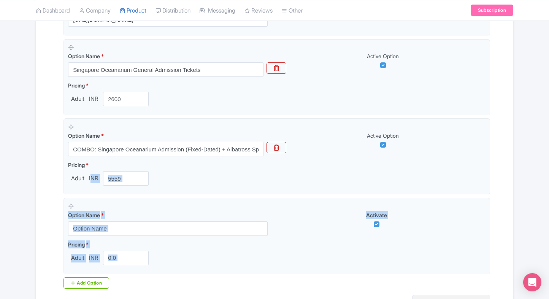
click at [43, 196] on div "Name & Price Locations Description & Reviews Images & Categories Complete Singa…" at bounding box center [274, 123] width 467 height 437
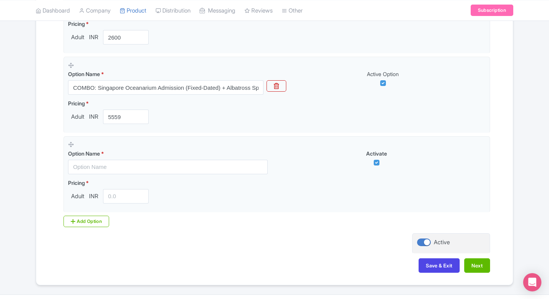
scroll to position [312, 0]
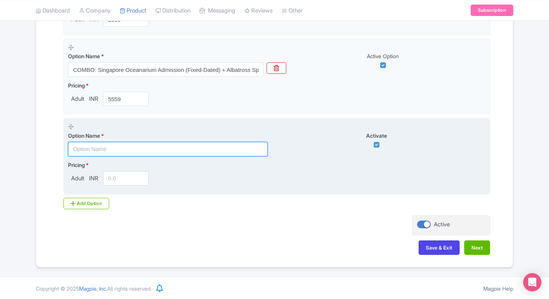
click at [143, 149] on input "text" at bounding box center [168, 149] width 200 height 14
paste input "Cable Car Sky Pass - Mount Faber Line and Sentosa Line (Round Trip) + [GEOGRAPH…"
type input "Cable Car Sky Pass - Mount Faber Line and Sentosa Line (Round Trip) + [GEOGRAPH…"
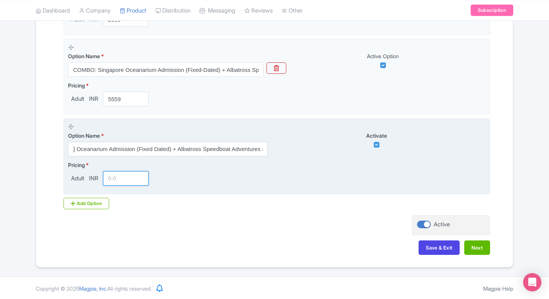
scroll to position [0, 0]
click at [116, 173] on input "number" at bounding box center [126, 178] width 46 height 14
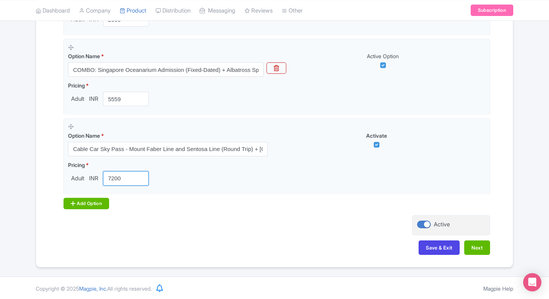
type input "7200"
click at [79, 203] on div "Add Option" at bounding box center [86, 203] width 46 height 11
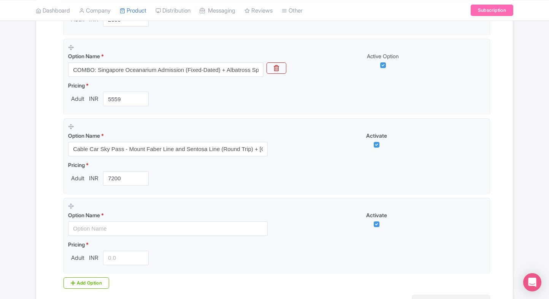
click at [30, 193] on div "← Back to Products Singapore Oceanarium ID# HLOCJA Content Distribution Google …" at bounding box center [274, 53] width 549 height 587
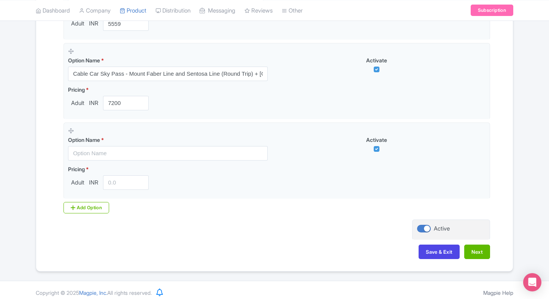
scroll to position [391, 0]
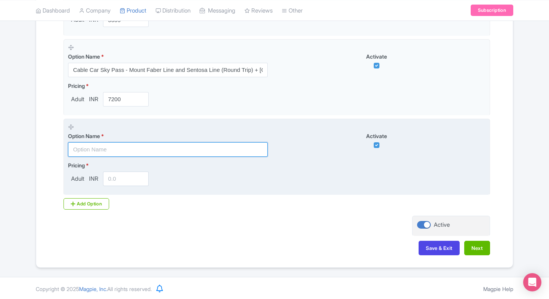
click at [143, 153] on input "text" at bounding box center [168, 149] width 200 height 14
paste input "Singapore Oceanarium General Admission Tickets ( weekends)"
type input "Singapore Oceanarium General Admission Tickets ( weekends)"
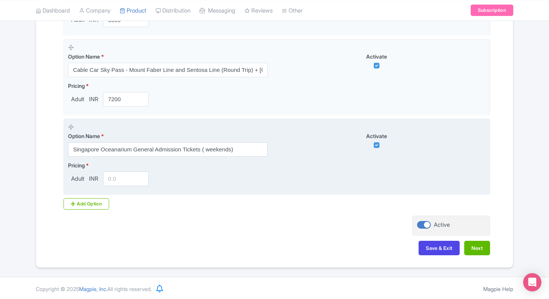
click at [120, 182] on input "number" at bounding box center [126, 178] width 46 height 14
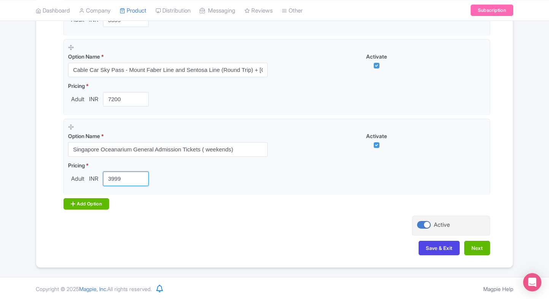
type input "3999"
click at [79, 200] on div "Add Option" at bounding box center [86, 203] width 46 height 11
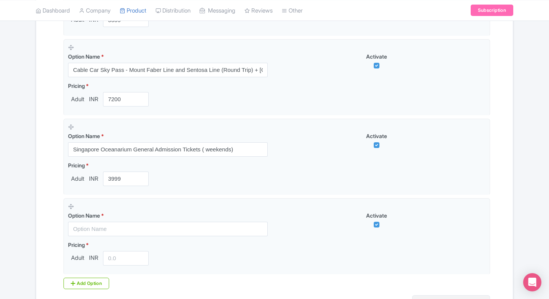
scroll to position [470, 0]
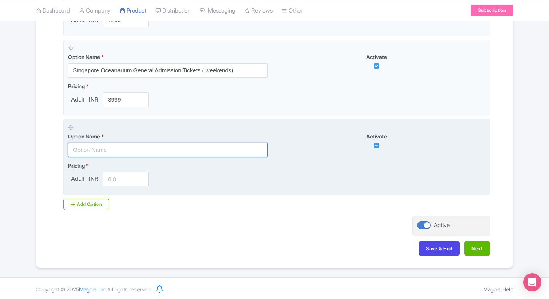
paste input "COMBO - Singapore Oceanarium Admission Tickets For 2 Adult"
click at [148, 153] on input "text" at bounding box center [168, 150] width 200 height 14
type input "COMBO - Singapore Oceanarium Admission Tickets For 2 Adult"
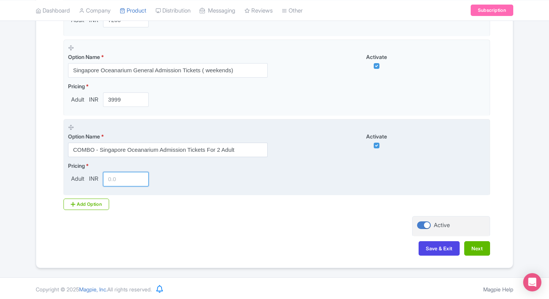
click at [116, 175] on input "number" at bounding box center [126, 179] width 46 height 14
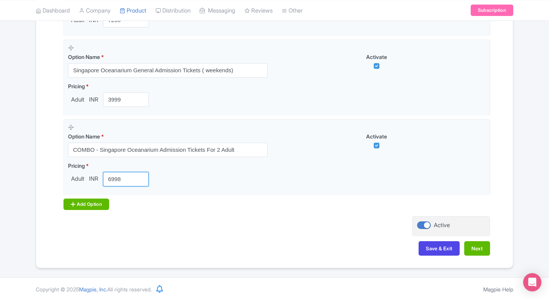
type input "6998"
click at [77, 199] on div "Add Option" at bounding box center [86, 203] width 46 height 11
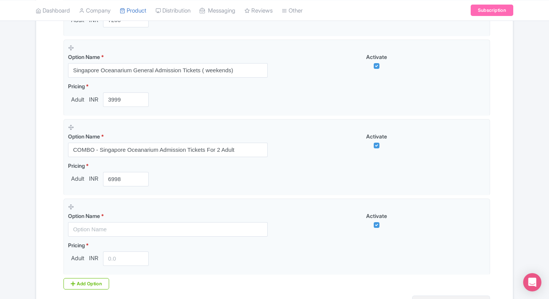
click at [44, 209] on div "Name & Price Locations Description & Reviews Images & Categories Complete Singa…" at bounding box center [274, 4] width 467 height 675
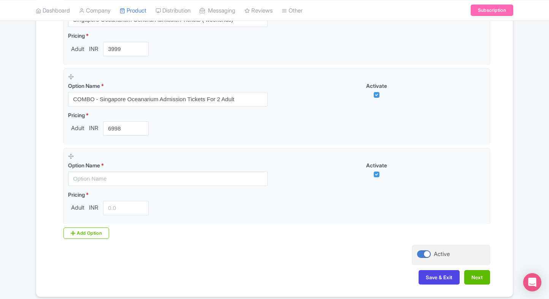
scroll to position [549, 0]
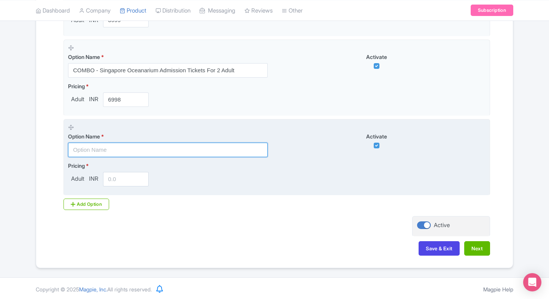
paste input "Singapore Oceanarium Ticket+ Insider experience (English guide)"
click at [122, 149] on input "text" at bounding box center [168, 150] width 200 height 14
type input "Singapore Oceanarium Ticket+ Insider experience (English guide)"
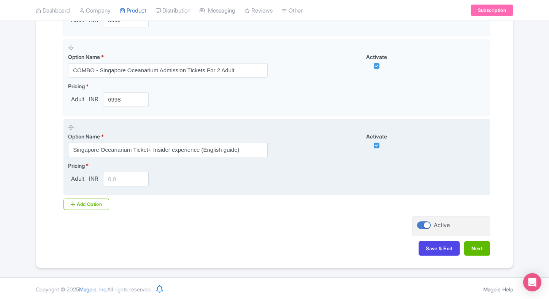
click at [114, 176] on input "number" at bounding box center [126, 179] width 46 height 14
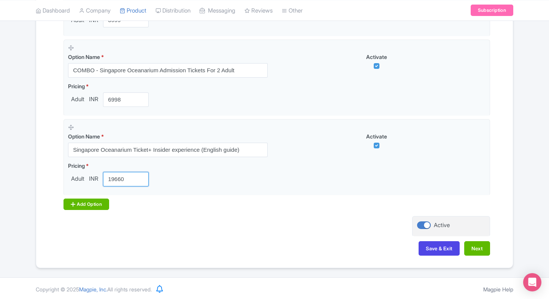
type input "19660"
click at [93, 198] on div "Add Option" at bounding box center [86, 203] width 46 height 11
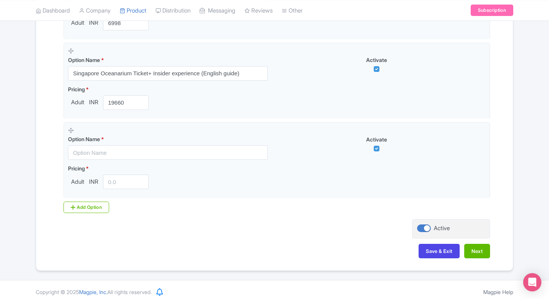
scroll to position [629, 0]
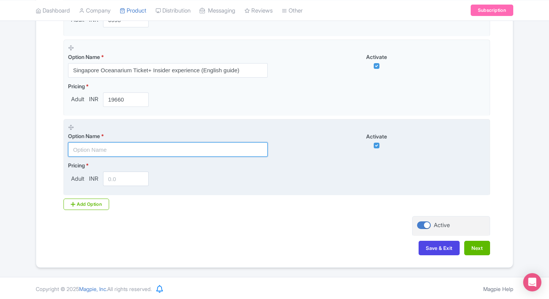
paste input "Combo - [GEOGRAPHIC_DATA] Oceanarium + [GEOGRAPHIC_DATA] Ticket"
click at [150, 153] on input "text" at bounding box center [168, 149] width 200 height 14
type input "Combo - [GEOGRAPHIC_DATA] Oceanarium + [GEOGRAPHIC_DATA] Ticket"
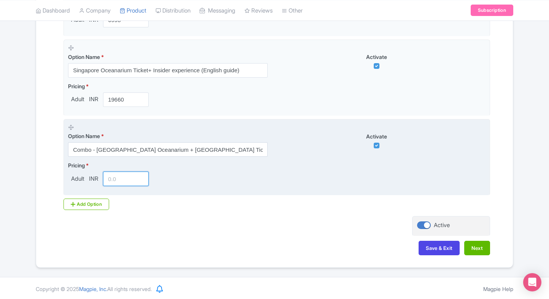
click at [111, 177] on input "number" at bounding box center [126, 178] width 46 height 14
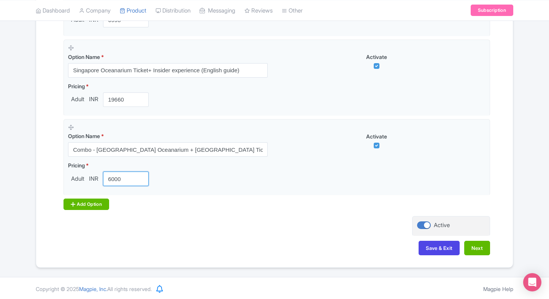
type input "6000"
click at [89, 198] on div "Add Option" at bounding box center [86, 203] width 46 height 11
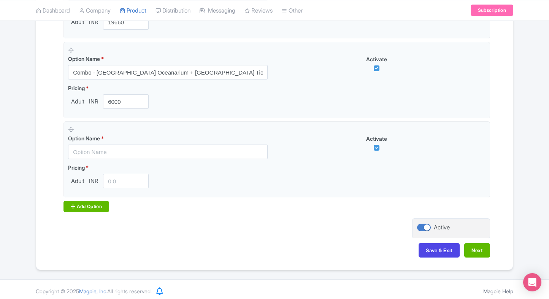
scroll to position [708, 0]
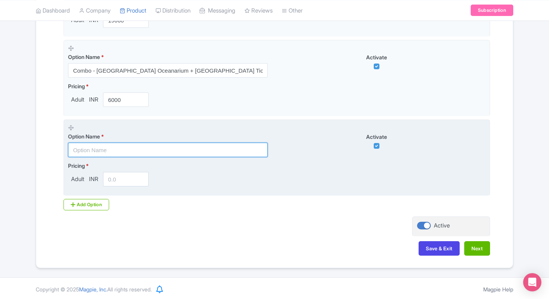
paste input "Combo - Singapore Oceanarium + Madame Tussauds [GEOGRAPHIC_DATA] Ticket"
click at [147, 154] on input "text" at bounding box center [168, 150] width 200 height 14
type input "Combo - Singapore Oceanarium + Madame Tussauds [GEOGRAPHIC_DATA] Ticket"
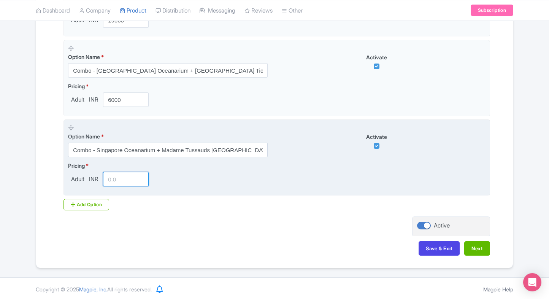
click at [121, 176] on input "number" at bounding box center [126, 179] width 46 height 14
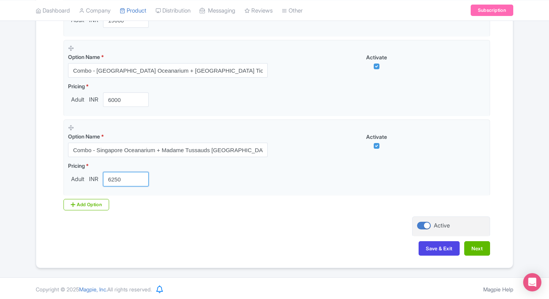
type input "6250"
click at [77, 199] on div "Add Option" at bounding box center [86, 204] width 46 height 11
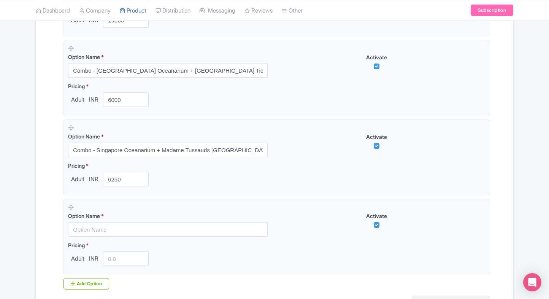
scroll to position [787, 0]
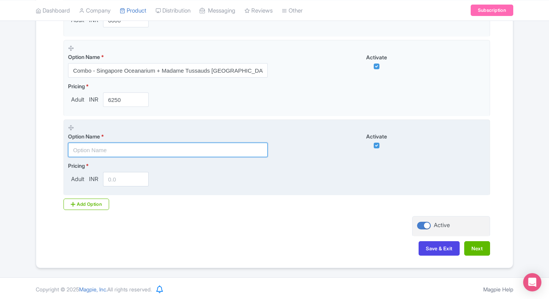
paste input "Combo - [GEOGRAPHIC_DATA] Oceanarium + [GEOGRAPHIC_DATA] [GEOGRAPHIC_DATA] Tick…"
drag, startPoint x: 128, startPoint y: 151, endPoint x: 126, endPoint y: 161, distance: 10.4
click at [128, 151] on input "Combo - [GEOGRAPHIC_DATA] Oceanarium + [GEOGRAPHIC_DATA] [GEOGRAPHIC_DATA] Tick…" at bounding box center [168, 150] width 200 height 14
type input "Combo - [GEOGRAPHIC_DATA] Oceanarium + [GEOGRAPHIC_DATA] [GEOGRAPHIC_DATA] Tick…"
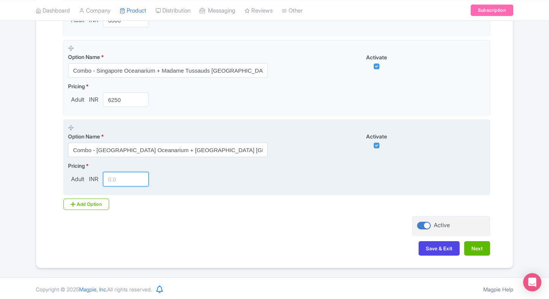
click at [120, 177] on input "number" at bounding box center [126, 179] width 46 height 14
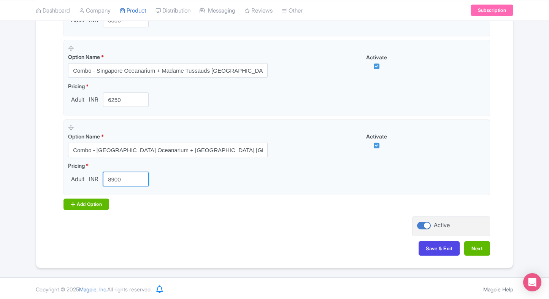
type input "8900"
click at [75, 204] on icon at bounding box center [73, 204] width 5 height 6
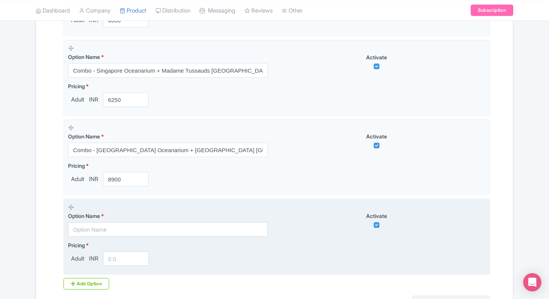
click at [87, 223] on input "text" at bounding box center [168, 229] width 200 height 14
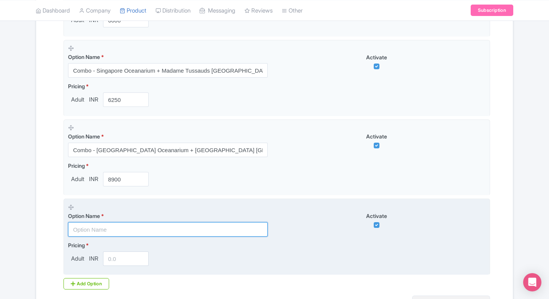
paste input "Combo - Singapore Oceanarium + Wings of Time Fireworks Symphony(Standard)"
type input "Combo - Singapore Oceanarium + Wings of Time Fireworks Symphony(Standard)"
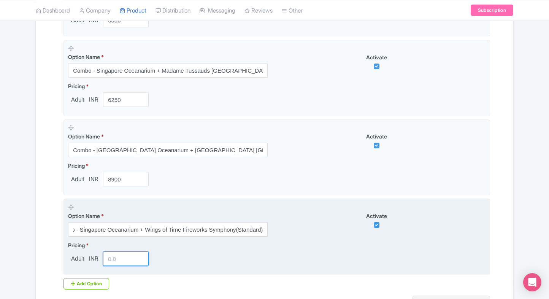
scroll to position [0, 0]
click at [111, 258] on input "number" at bounding box center [126, 258] width 46 height 14
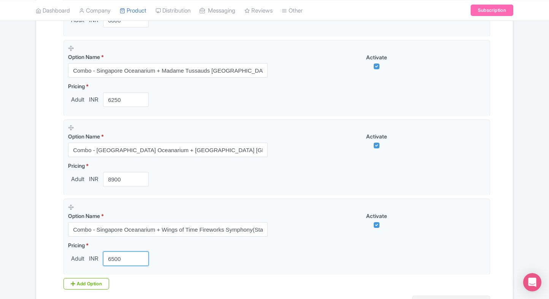
type input "6500"
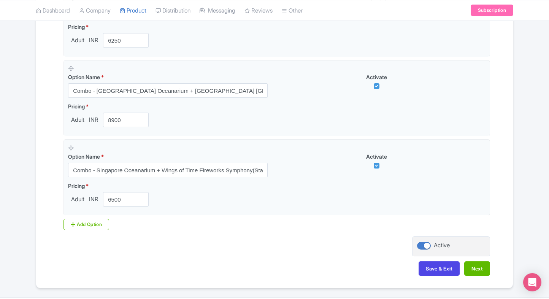
scroll to position [866, 0]
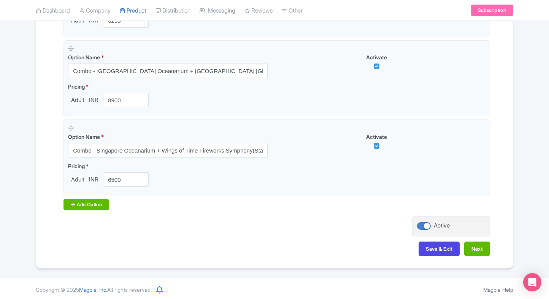
click at [97, 203] on div "Add Option" at bounding box center [86, 204] width 46 height 11
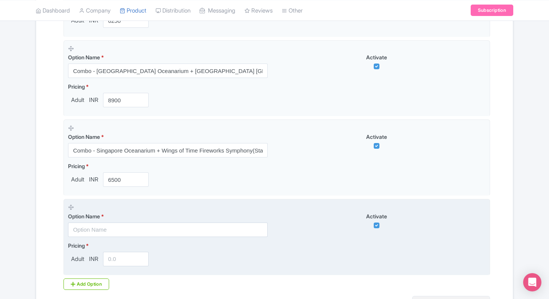
click at [87, 227] on input "text" at bounding box center [168, 229] width 200 height 14
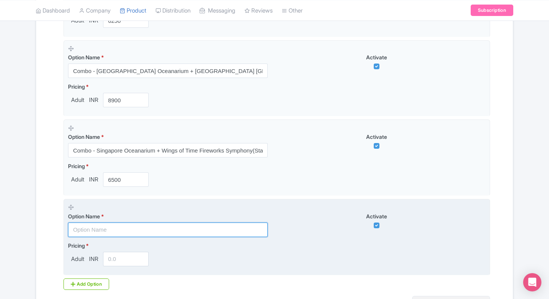
paste input "Combo - Singapore Oceanarium + Wings of Time Fireworks Symphony(Premium)"
type input "Combo - Singapore Oceanarium + Wings of Time Fireworks Symphony(Premium)"
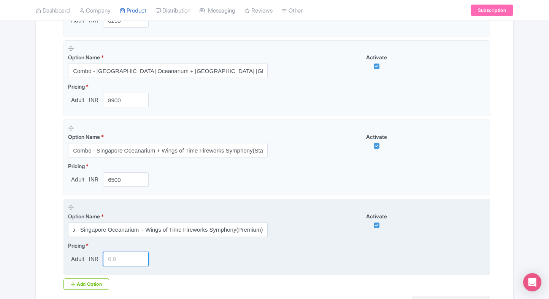
scroll to position [0, 0]
click at [113, 256] on input "number" at bounding box center [126, 259] width 46 height 14
type input "6800"
click at [301, 236] on fieldset "Option Name * Combo - Singapore Oceanarium + Wings of Time Fireworks Symphony(P…" at bounding box center [276, 237] width 426 height 76
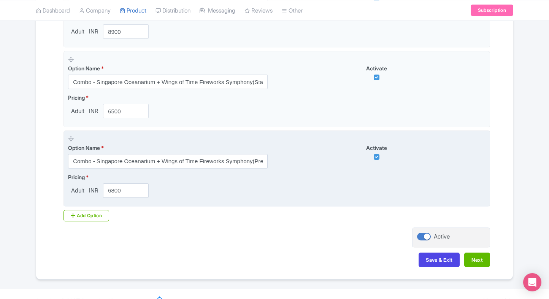
scroll to position [946, 0]
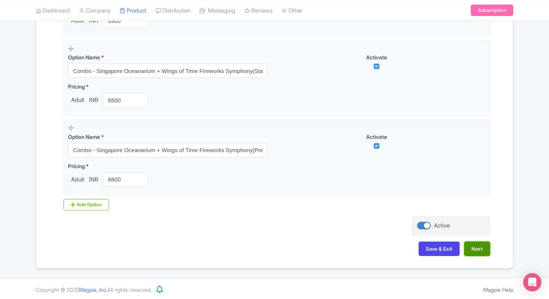
click at [474, 246] on button "Next" at bounding box center [477, 248] width 26 height 14
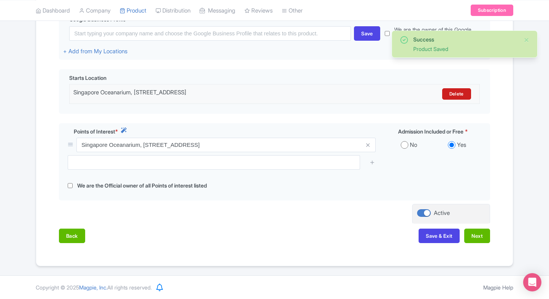
scroll to position [196, 0]
click at [471, 235] on button "Next" at bounding box center [477, 236] width 26 height 14
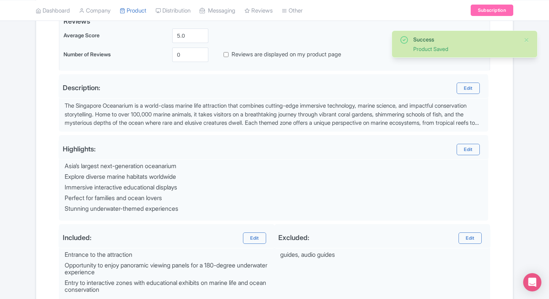
scroll to position [284, 0]
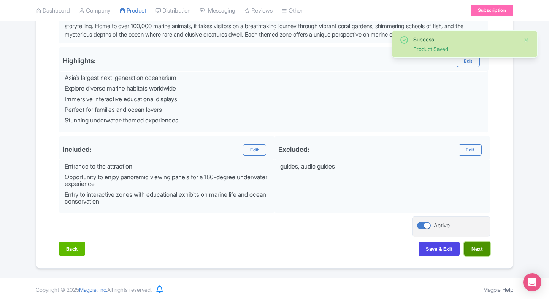
click at [477, 243] on button "Next" at bounding box center [477, 248] width 26 height 14
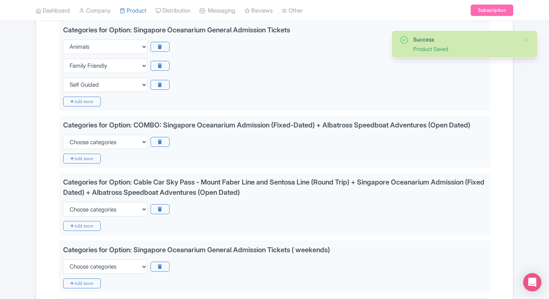
scroll to position [184, 0]
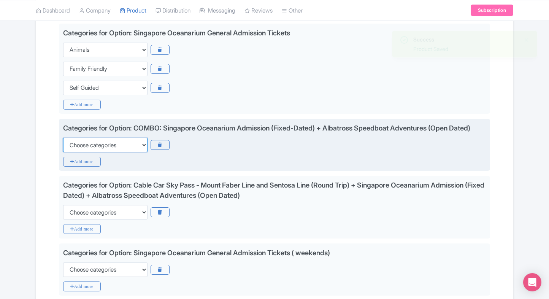
click at [103, 145] on select "Choose categories Adults Only Animals Audio Guide Beaches Bike Tours Boat Tours…" at bounding box center [105, 145] width 84 height 14
select select "family-friendly"
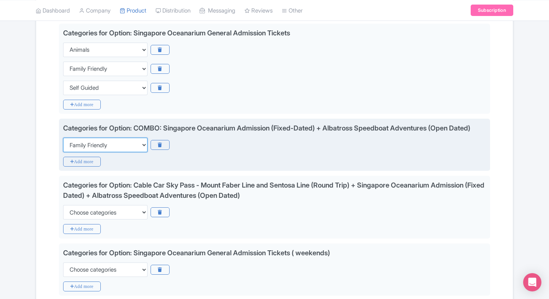
click at [63, 138] on select "Choose categories Adults Only Animals Audio Guide Beaches Bike Tours Boat Tours…" at bounding box center [105, 145] width 84 height 14
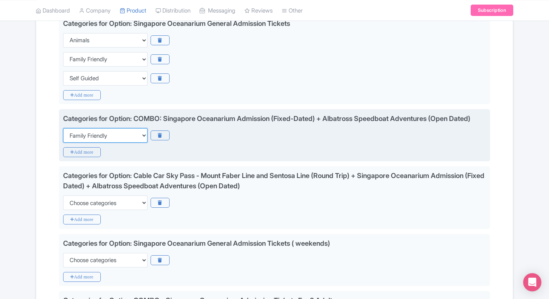
scroll to position [201, 0]
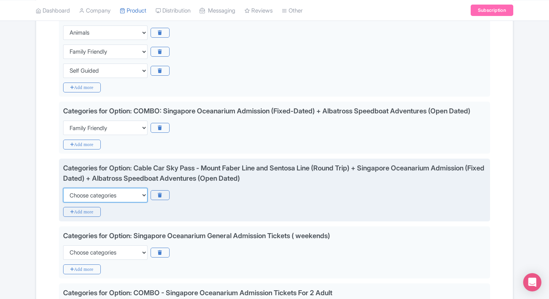
click at [106, 192] on select "Choose categories Adults Only Animals Audio Guide Beaches Bike Tours Boat Tours…" at bounding box center [105, 195] width 84 height 14
select select "family-friendly"
click at [63, 188] on select "Choose categories Adults Only Animals Audio Guide Beaches Bike Tours Boat Tours…" at bounding box center [105, 195] width 84 height 14
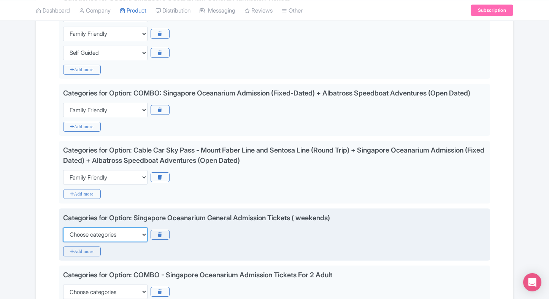
click at [108, 231] on select "Choose categories Adults Only Animals Audio Guide Beaches Bike Tours Boat Tours…" at bounding box center [105, 234] width 84 height 14
select select "family-friendly"
click at [63, 227] on select "Choose categories Adults Only Animals Audio Guide Beaches Bike Tours Boat Tours…" at bounding box center [105, 234] width 84 height 14
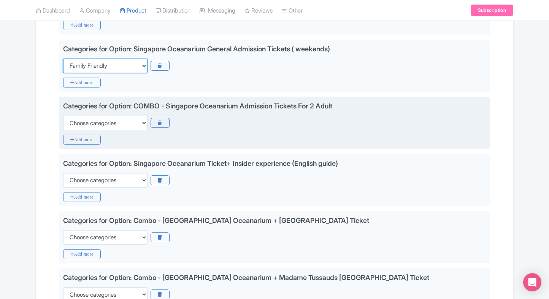
scroll to position [388, 0]
click at [141, 122] on select "Choose categories Adults Only Animals Audio Guide Beaches Bike Tours Boat Tours…" at bounding box center [105, 123] width 84 height 14
select select "family-friendly"
click at [63, 116] on select "Choose categories Adults Only Animals Audio Guide Beaches Bike Tours Boat Tours…" at bounding box center [105, 123] width 84 height 14
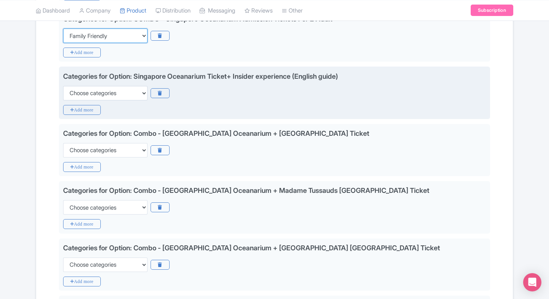
scroll to position [476, 0]
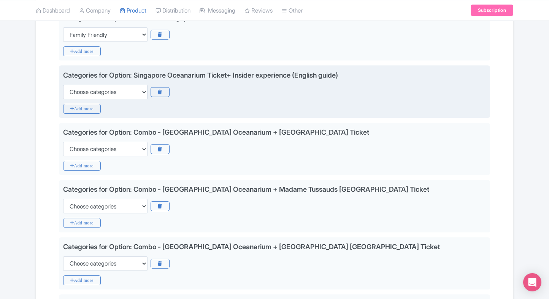
click at [108, 82] on div "Categories for Option: Singapore Oceanarium Ticket+ Insider experience (English…" at bounding box center [274, 84] width 423 height 29
click at [100, 89] on select "Choose categories Adults Only Animals Audio Guide Beaches Bike Tours Boat Tours…" at bounding box center [105, 92] width 84 height 14
select select "family-friendly"
click at [63, 85] on select "Choose categories Adults Only Animals Audio Guide Beaches Bike Tours Boat Tours…" at bounding box center [105, 92] width 84 height 14
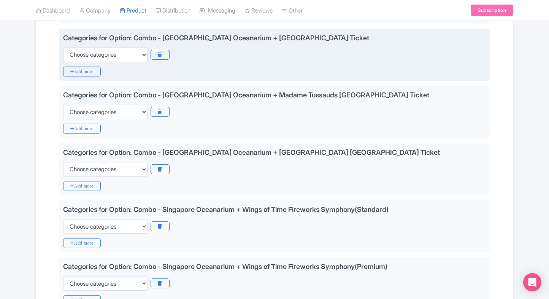
scroll to position [570, 0]
click at [135, 56] on select "Choose categories Adults Only Animals Audio Guide Beaches Bike Tours Boat Tours…" at bounding box center [105, 55] width 84 height 14
select select "family-friendly"
click at [63, 48] on select "Choose categories Adults Only Animals Audio Guide Beaches Bike Tours Boat Tours…" at bounding box center [105, 55] width 84 height 14
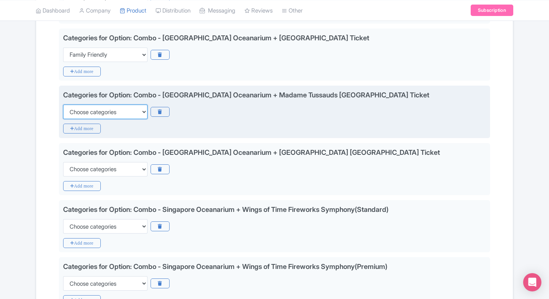
click at [112, 106] on select "Choose categories Adults Only Animals Audio Guide Beaches Bike Tours Boat Tours…" at bounding box center [105, 112] width 84 height 14
select select "family-friendly"
click at [63, 105] on select "Choose categories Adults Only Animals Audio Guide Beaches Bike Tours Boat Tours…" at bounding box center [105, 112] width 84 height 14
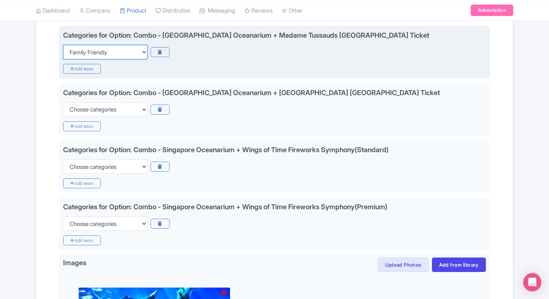
scroll to position [634, 0]
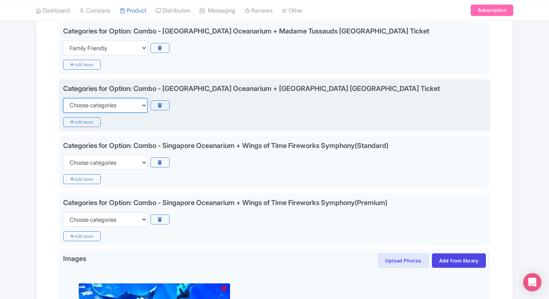
click at [112, 106] on select "Choose categories Adults Only Animals Audio Guide Beaches Bike Tours Boat Tours…" at bounding box center [105, 105] width 84 height 14
select select "family-friendly"
click at [63, 98] on select "Choose categories Adults Only Animals Audio Guide Beaches Bike Tours Boat Tours…" at bounding box center [105, 105] width 84 height 14
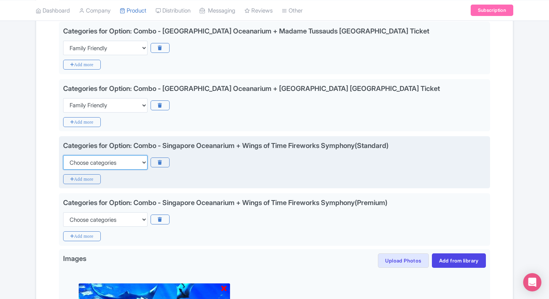
click at [108, 156] on select "Choose categories Adults Only Animals Audio Guide Beaches Bike Tours Boat Tours…" at bounding box center [105, 162] width 84 height 14
select select "family-friendly"
click at [63, 155] on select "Choose categories Adults Only Animals Audio Guide Beaches Bike Tours Boat Tours…" at bounding box center [105, 162] width 84 height 14
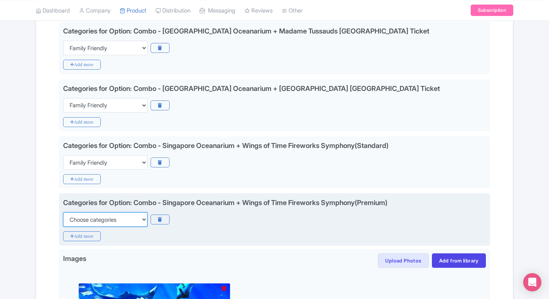
click at [123, 220] on select "Choose categories Adults Only Animals Audio Guide Beaches Bike Tours Boat Tours…" at bounding box center [105, 219] width 84 height 14
select select "family-friendly"
click at [63, 212] on select "Choose categories Adults Only Animals Audio Guide Beaches Bike Tours Boat Tours…" at bounding box center [105, 219] width 84 height 14
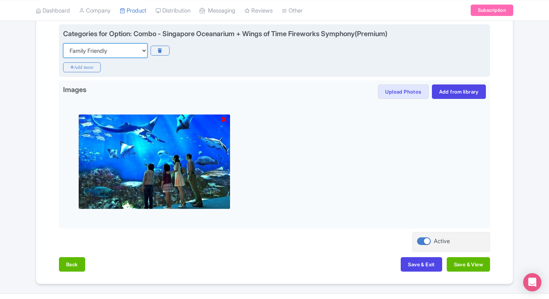
scroll to position [817, 0]
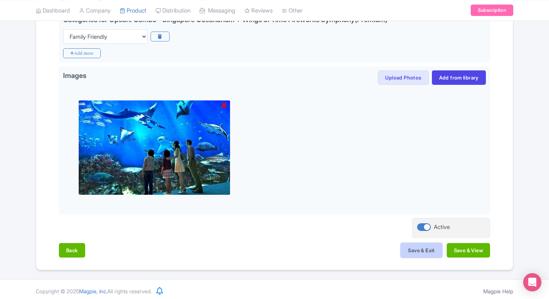
click at [415, 246] on button "Save & Exit" at bounding box center [421, 250] width 41 height 14
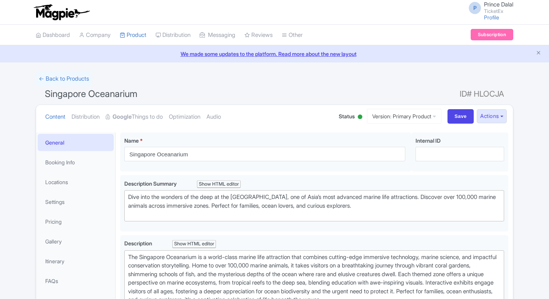
type trix-editor "<div>&nbsp;The Singapore Oceanarium is a world-class marine life attraction tha…"
